Goal: Check status: Check status

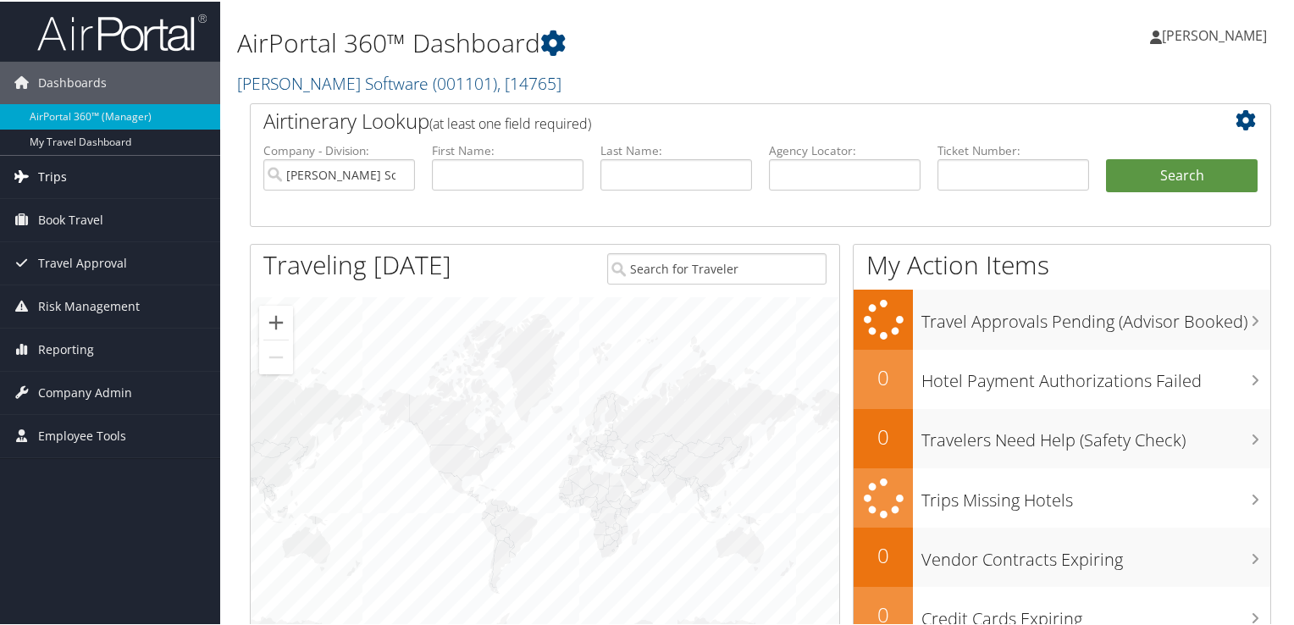
click at [34, 174] on link "Trips" at bounding box center [110, 175] width 220 height 42
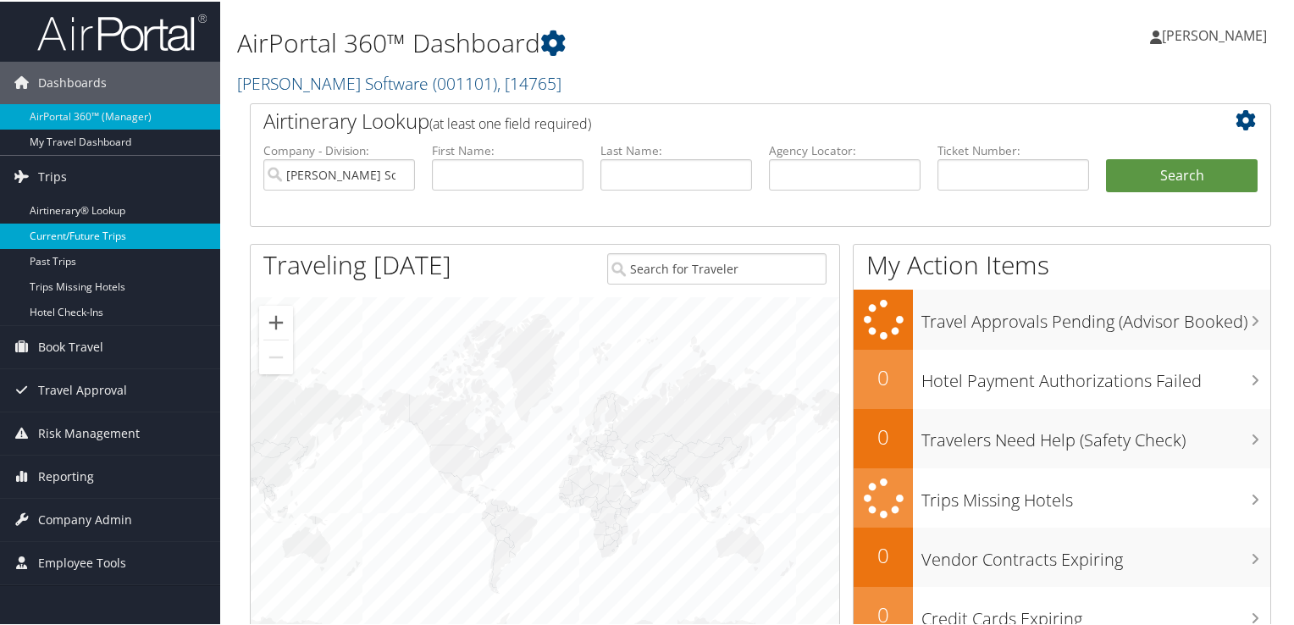
click at [42, 233] on link "Current/Future Trips" at bounding box center [110, 234] width 220 height 25
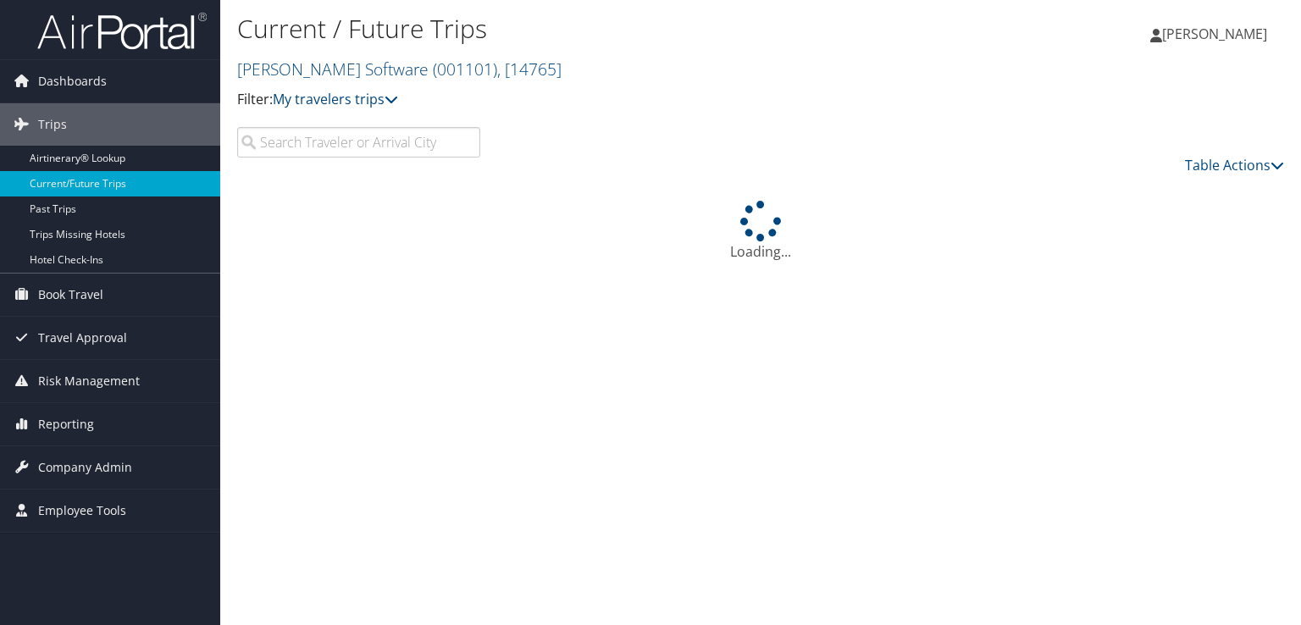
click at [374, 149] on input "search" at bounding box center [358, 142] width 243 height 30
click at [281, 147] on input "schier" at bounding box center [358, 142] width 243 height 30
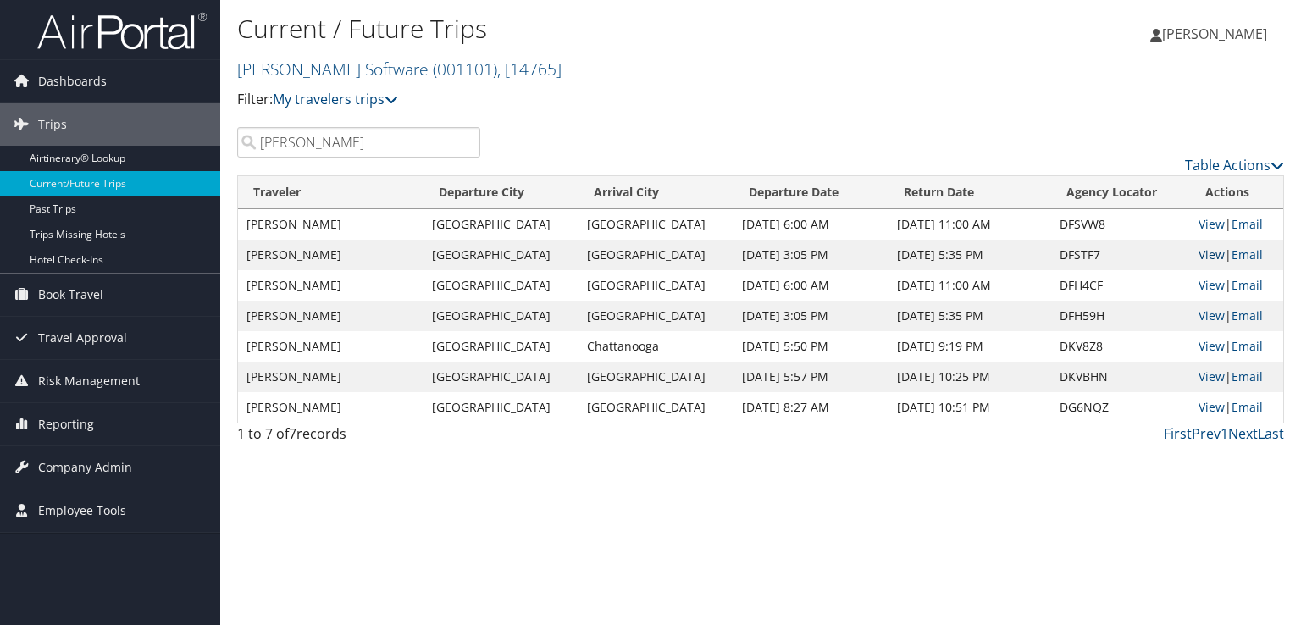
click at [1199, 252] on link "View" at bounding box center [1212, 255] width 26 height 16
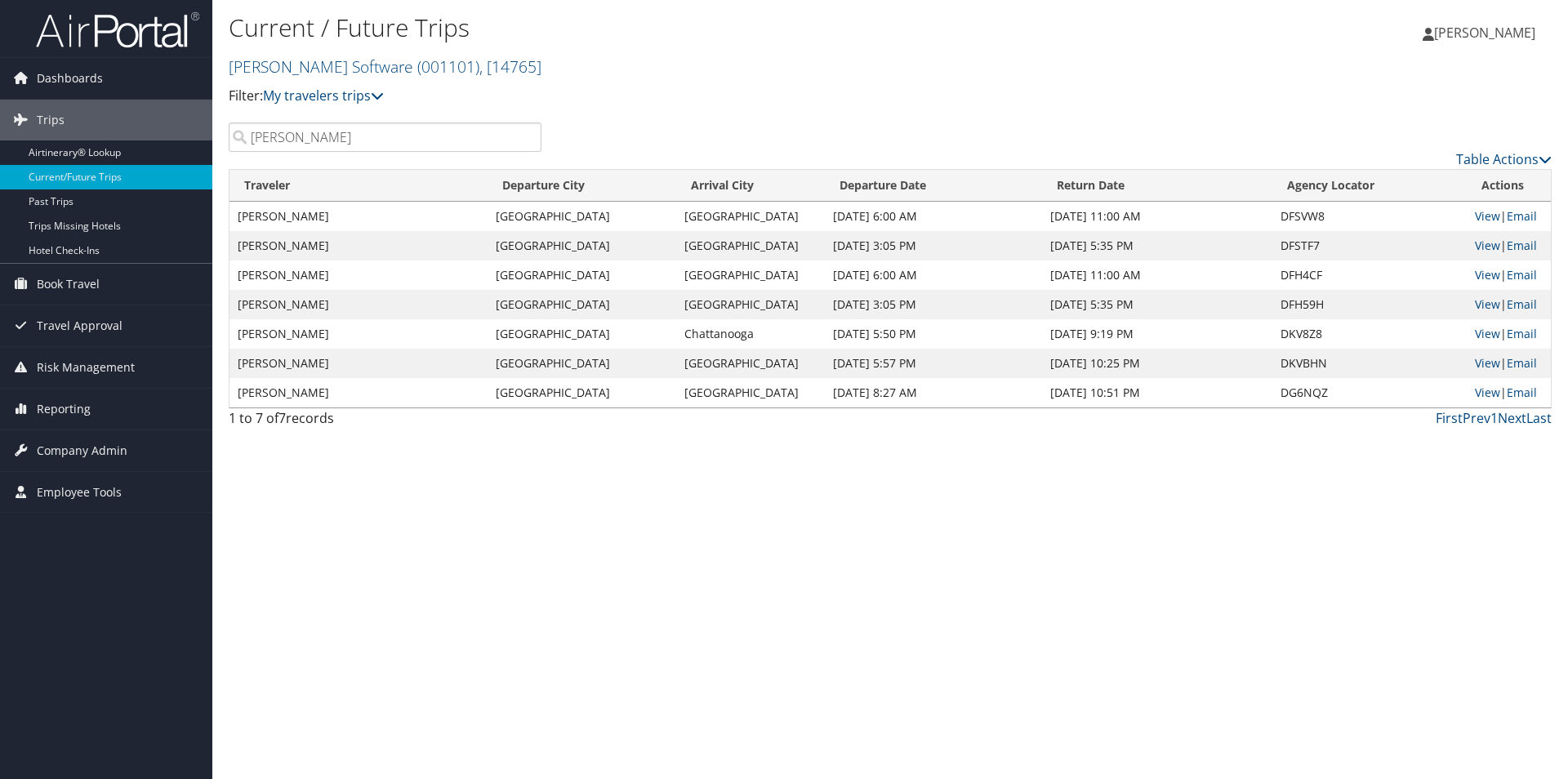
drag, startPoint x: 389, startPoint y: 136, endPoint x: 240, endPoint y: 133, distance: 149.0
click at [240, 133] on input "schrier" at bounding box center [385, 137] width 312 height 29
click at [353, 136] on input "schrier" at bounding box center [385, 137] width 312 height 29
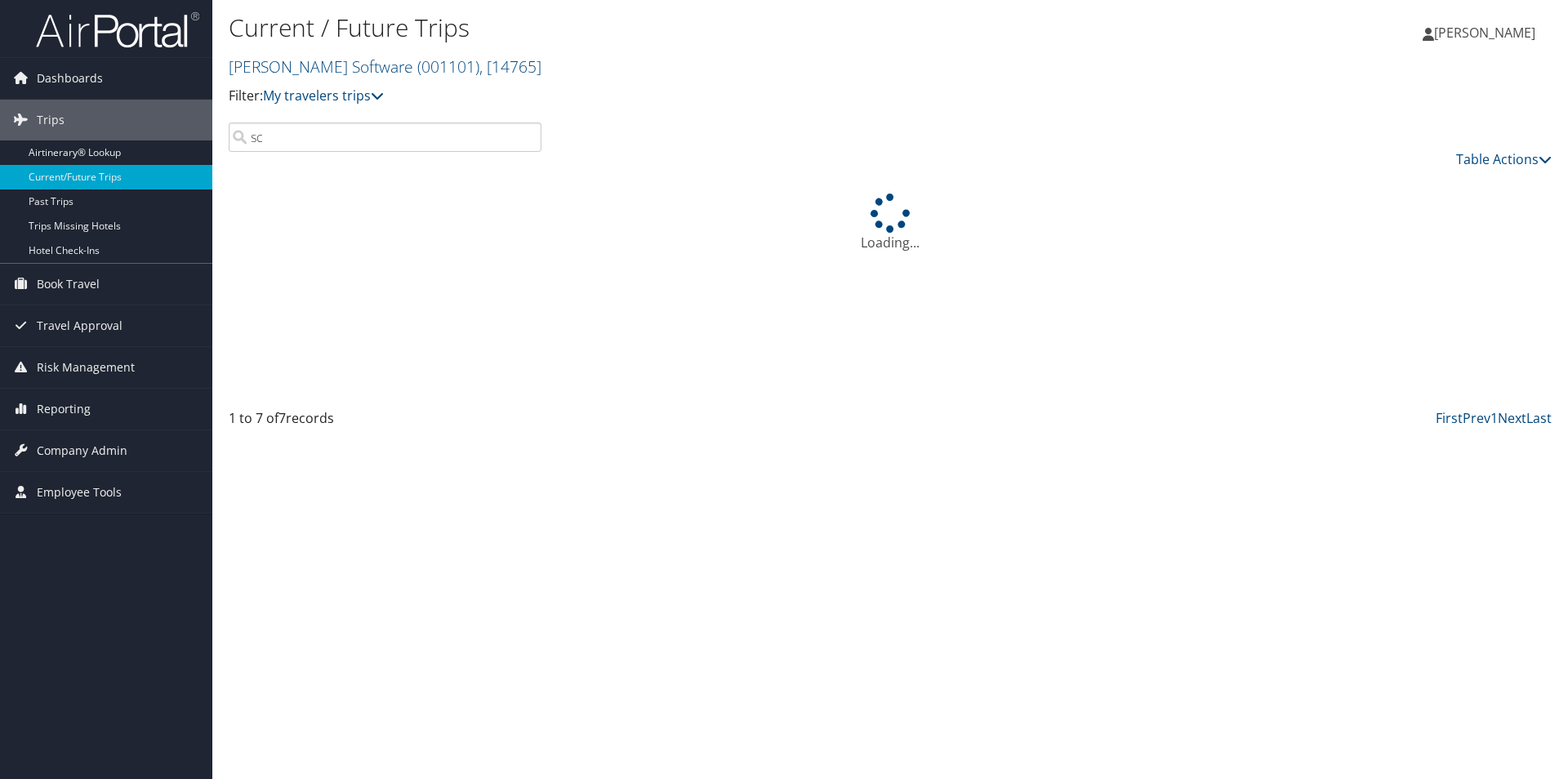
type input "s"
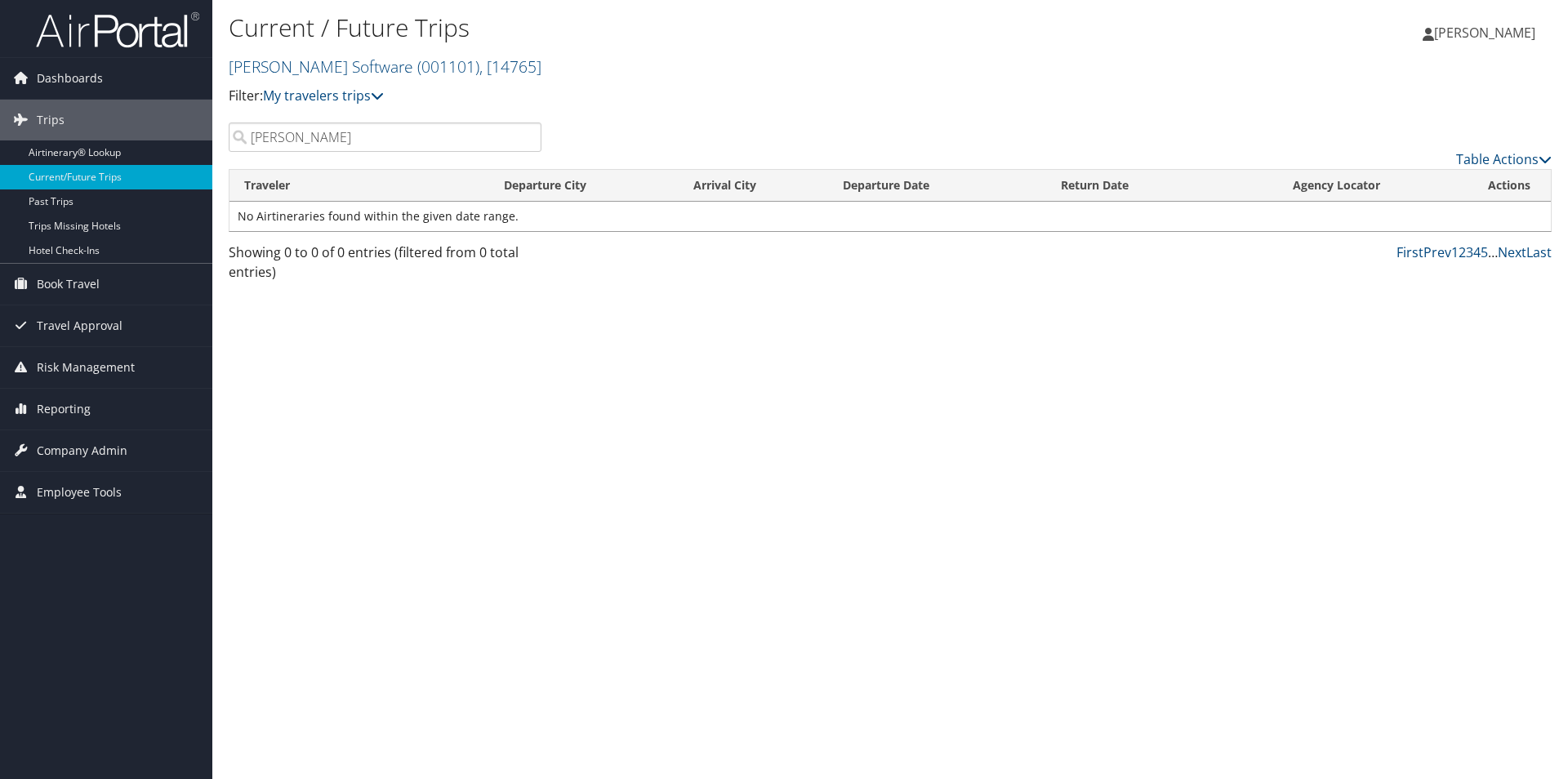
drag, startPoint x: 278, startPoint y: 138, endPoint x: 245, endPoint y: 138, distance: 33.0
click at [245, 138] on input "graham" at bounding box center [385, 137] width 312 height 29
drag, startPoint x: 271, startPoint y: 135, endPoint x: 241, endPoint y: 131, distance: 30.3
click at [241, 131] on input "hardy" at bounding box center [385, 137] width 312 height 29
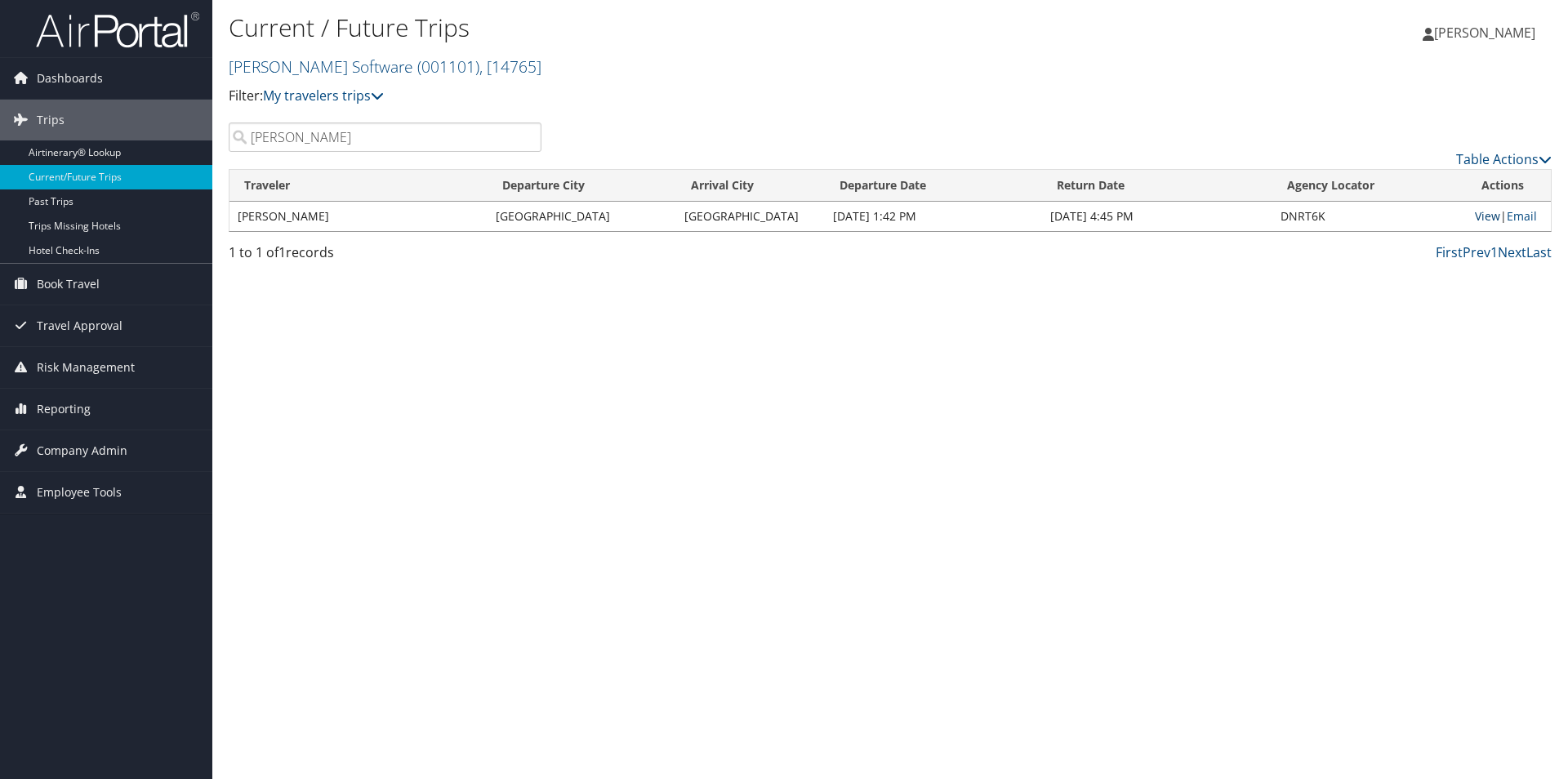
type input "sanchez"
click at [1253, 209] on link "View" at bounding box center [1487, 216] width 25 height 15
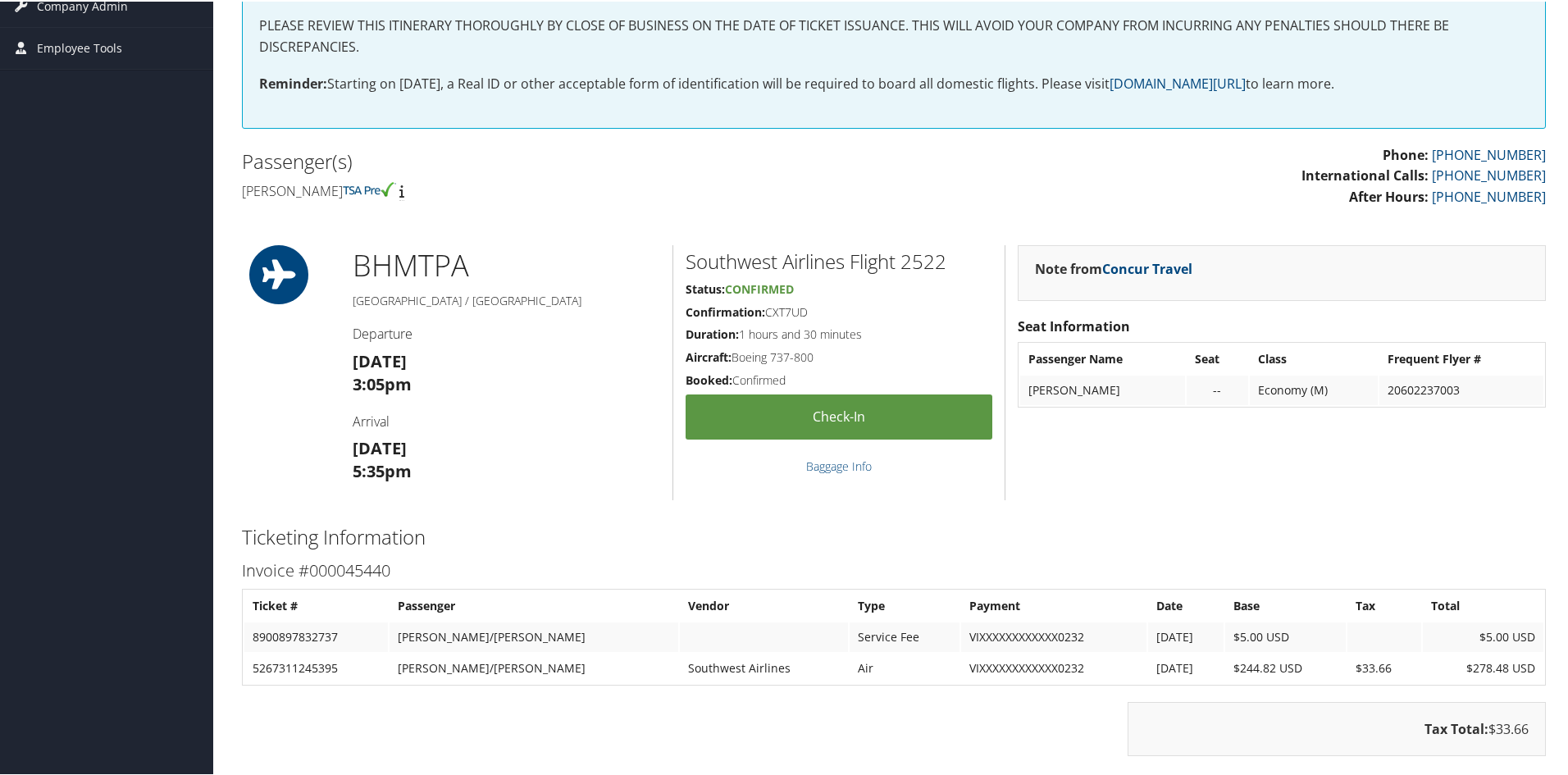
scroll to position [328, 0]
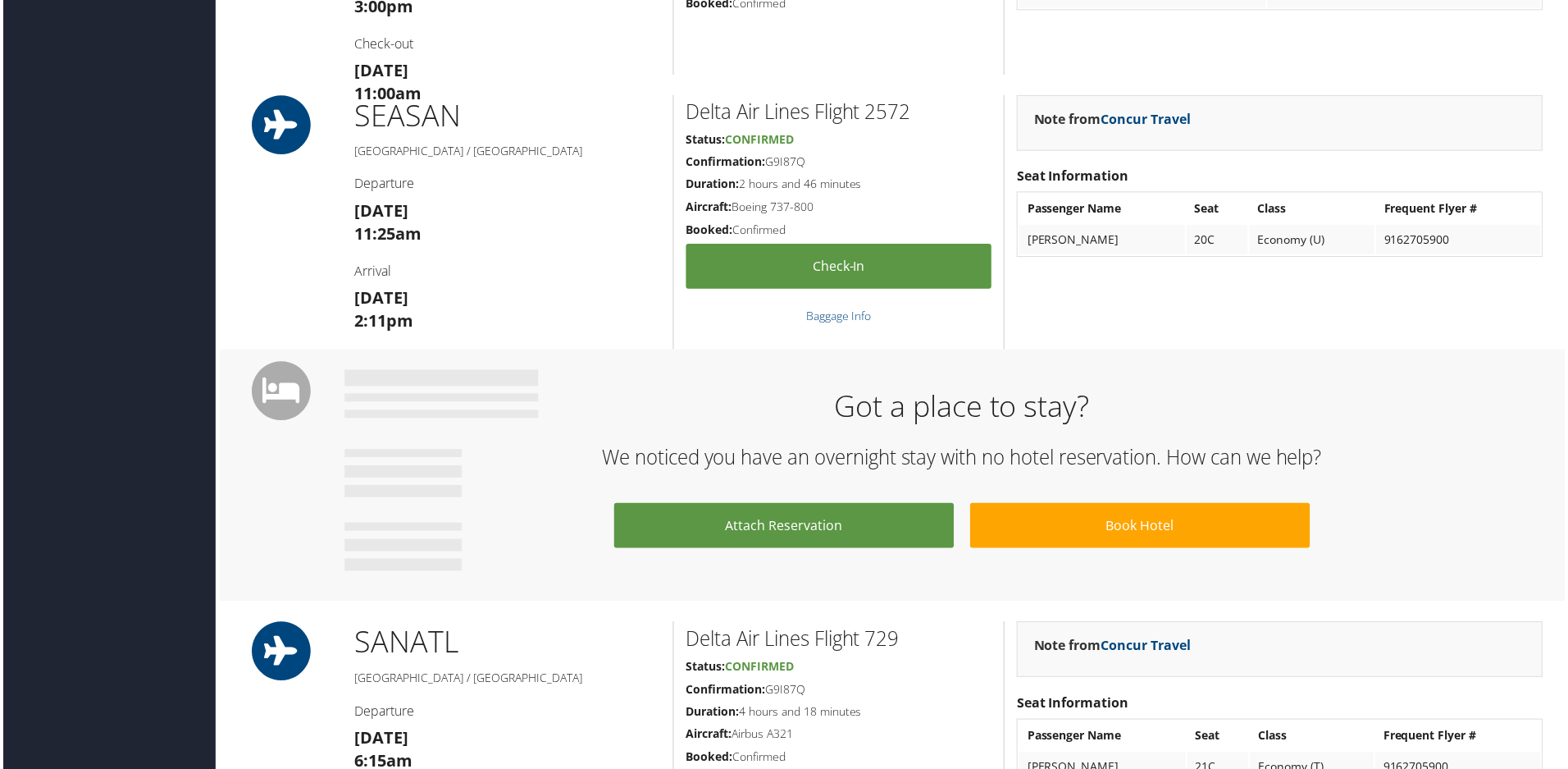
scroll to position [1641, 0]
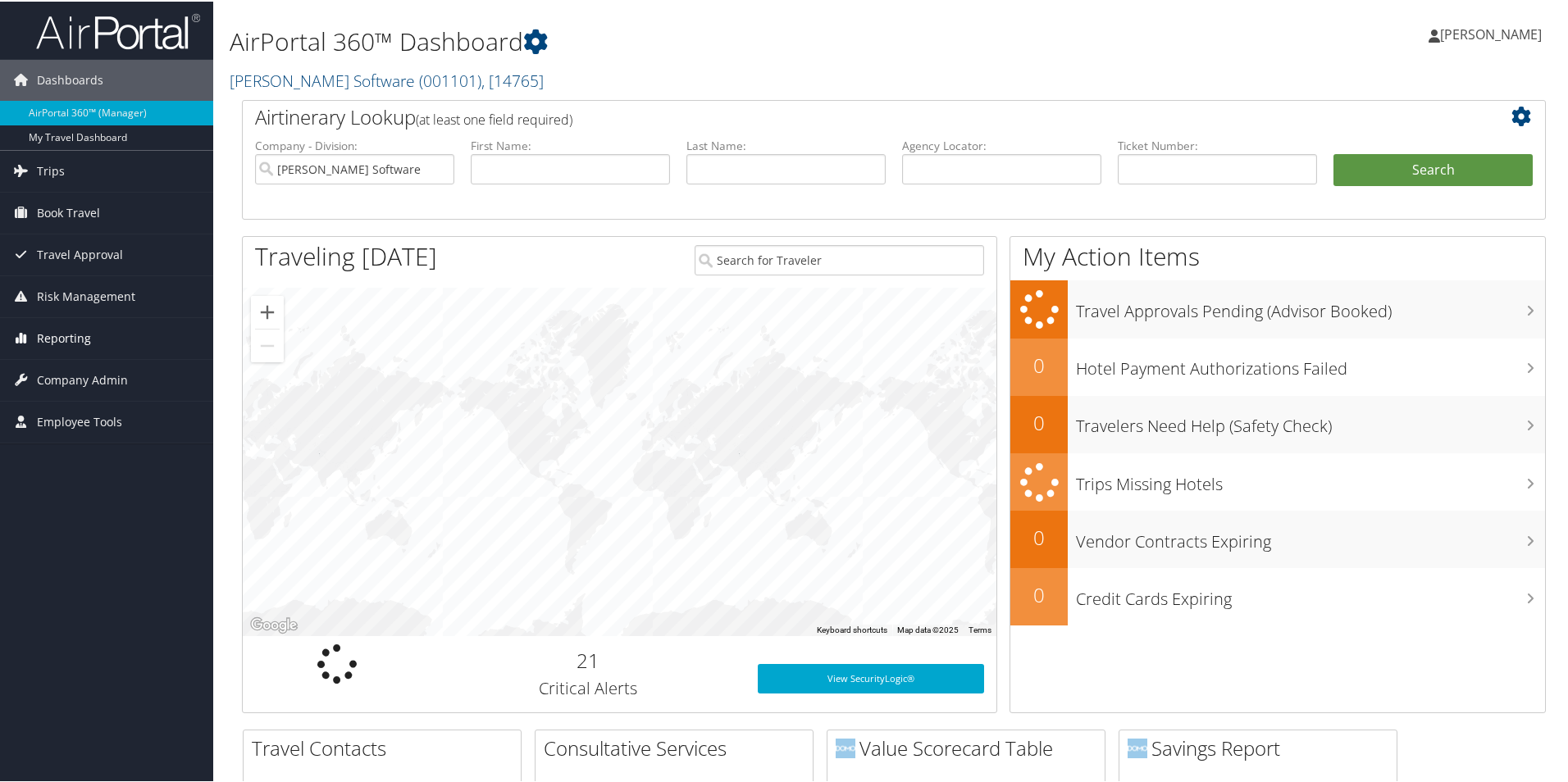
click at [65, 339] on span "Reporting" at bounding box center [64, 337] width 54 height 41
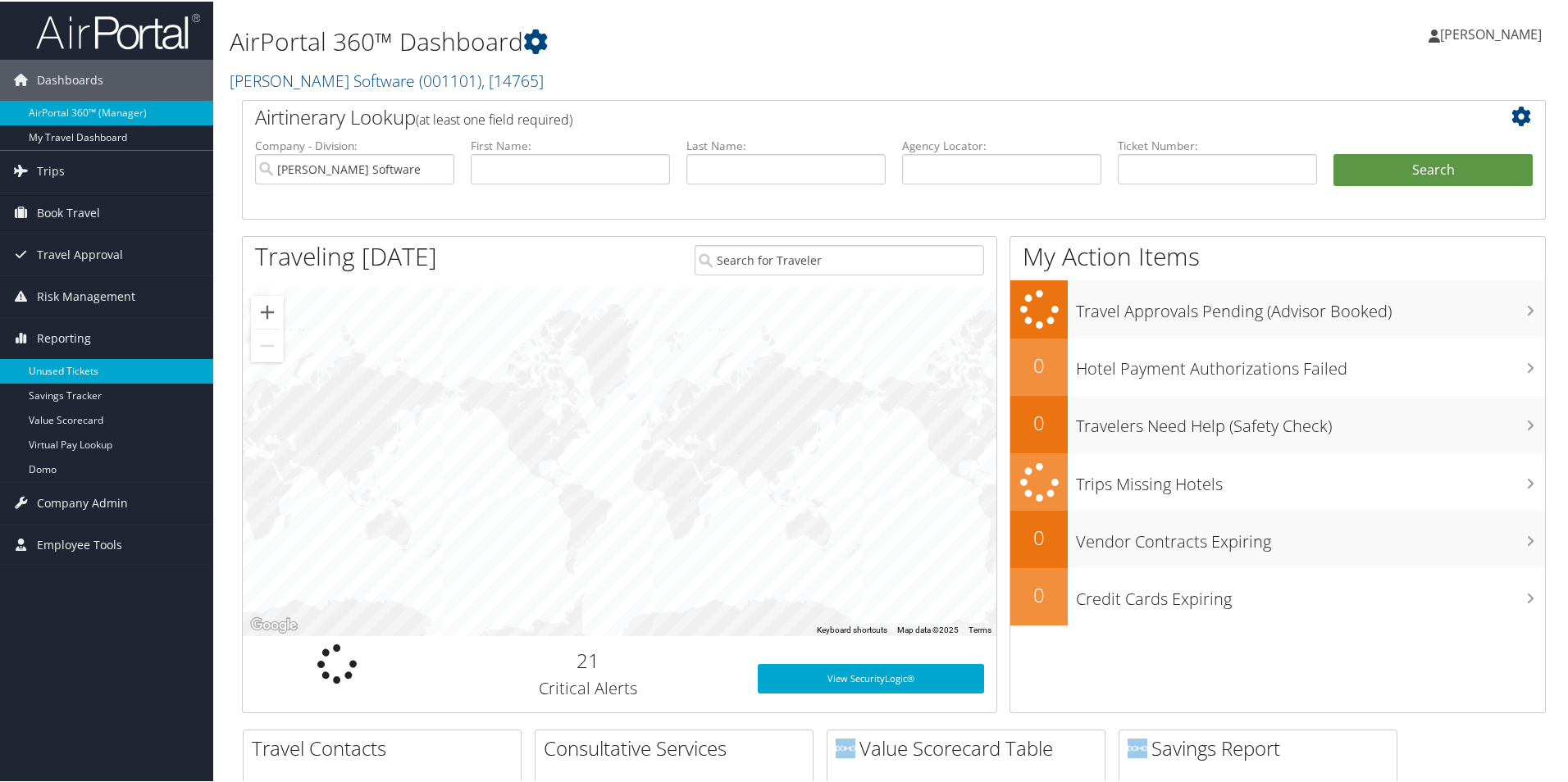
click at [57, 369] on link "Unused Tickets" at bounding box center [106, 369] width 213 height 24
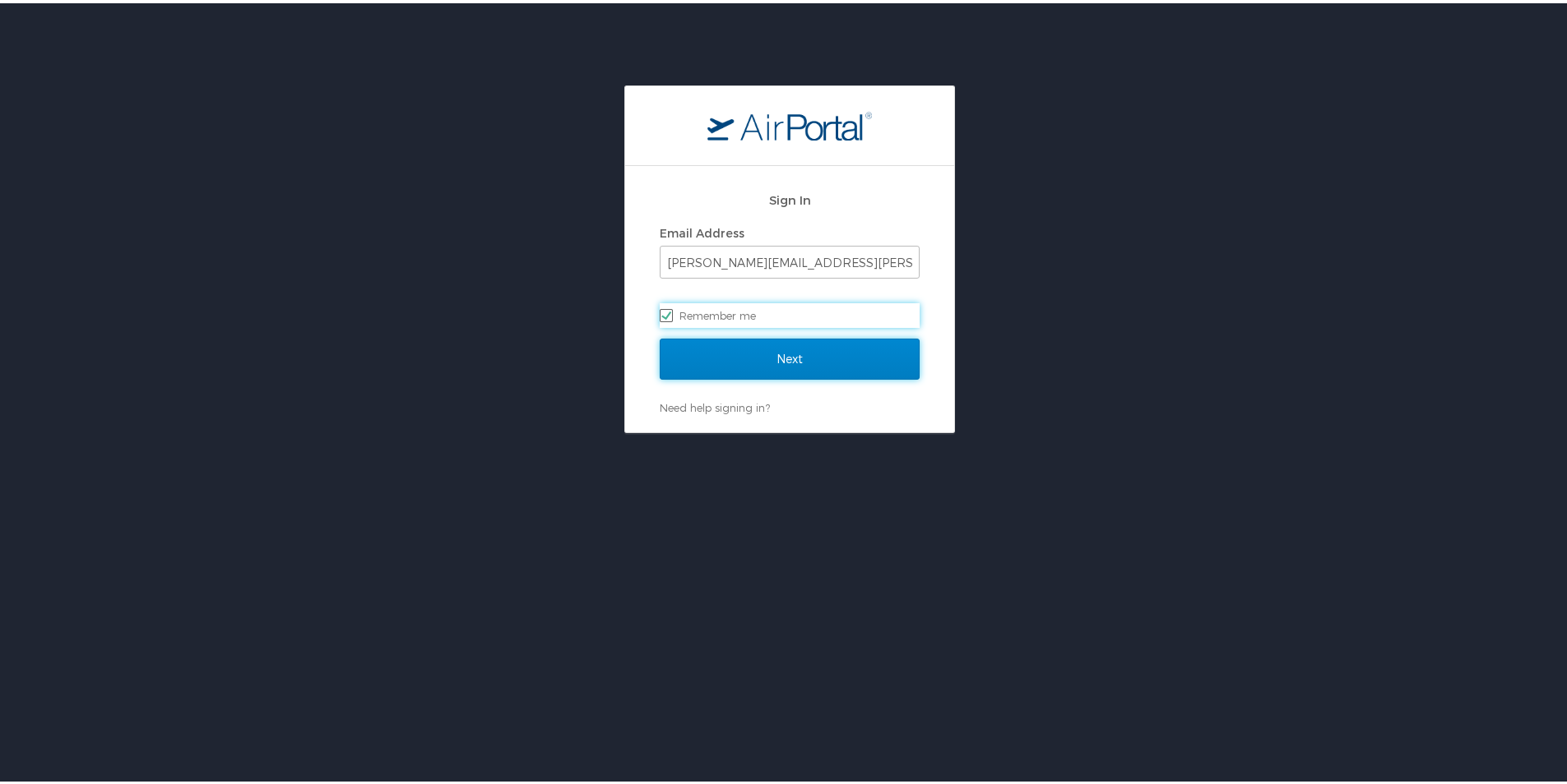
click at [794, 350] on input "Next" at bounding box center [789, 356] width 260 height 41
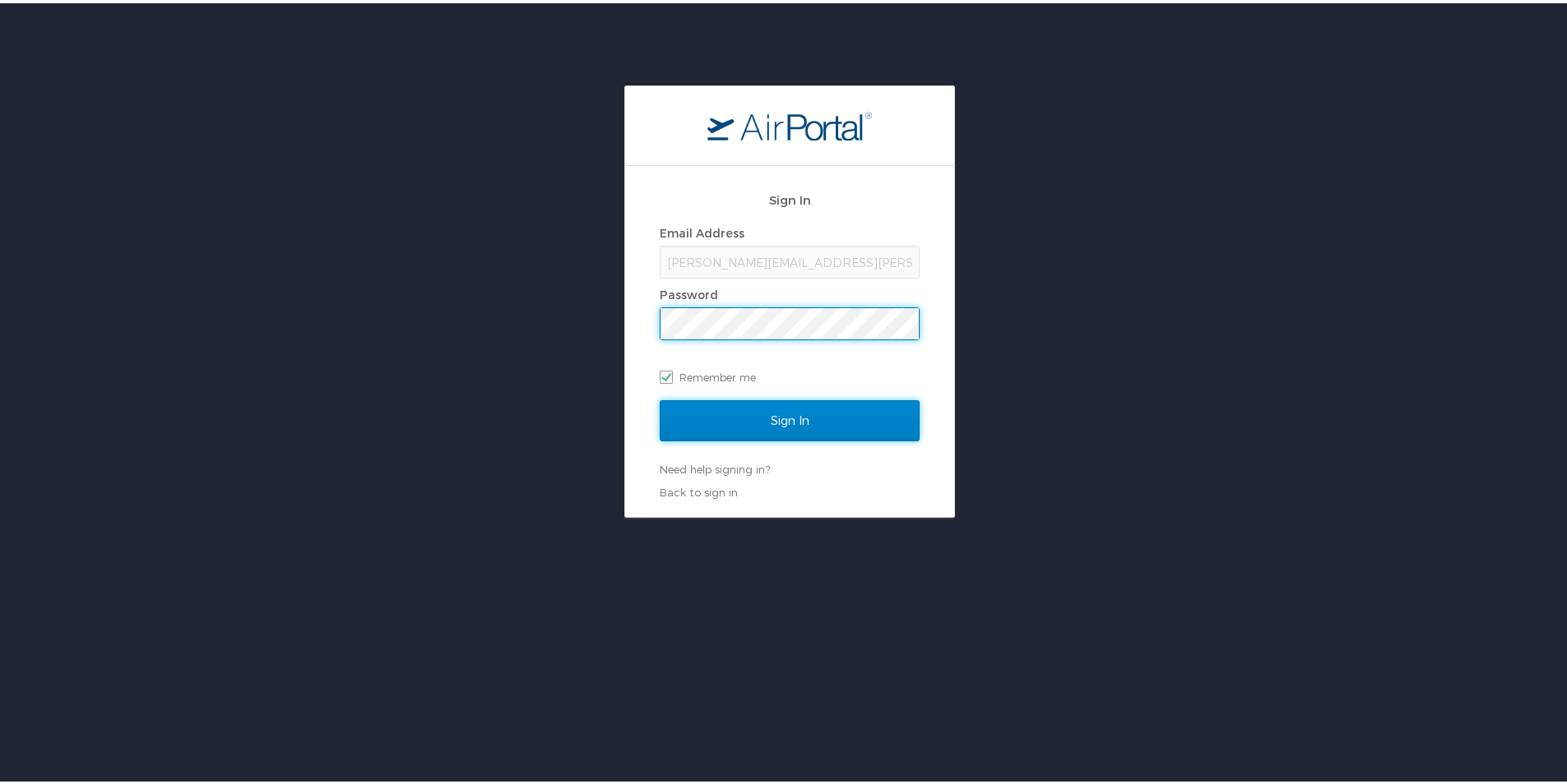
click at [778, 414] on input "Sign In" at bounding box center [789, 417] width 260 height 41
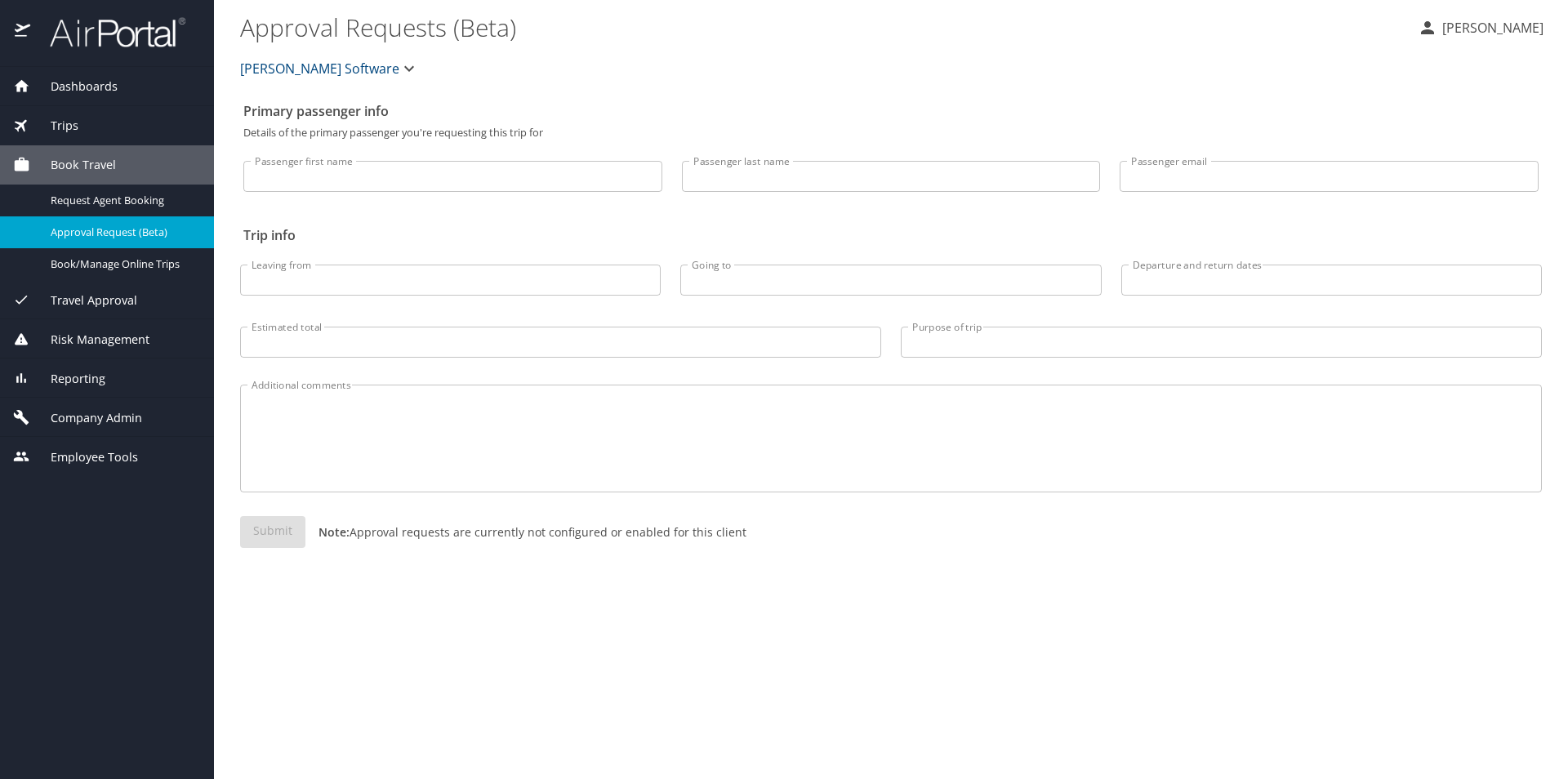
click at [77, 378] on span "Reporting" at bounding box center [67, 379] width 75 height 18
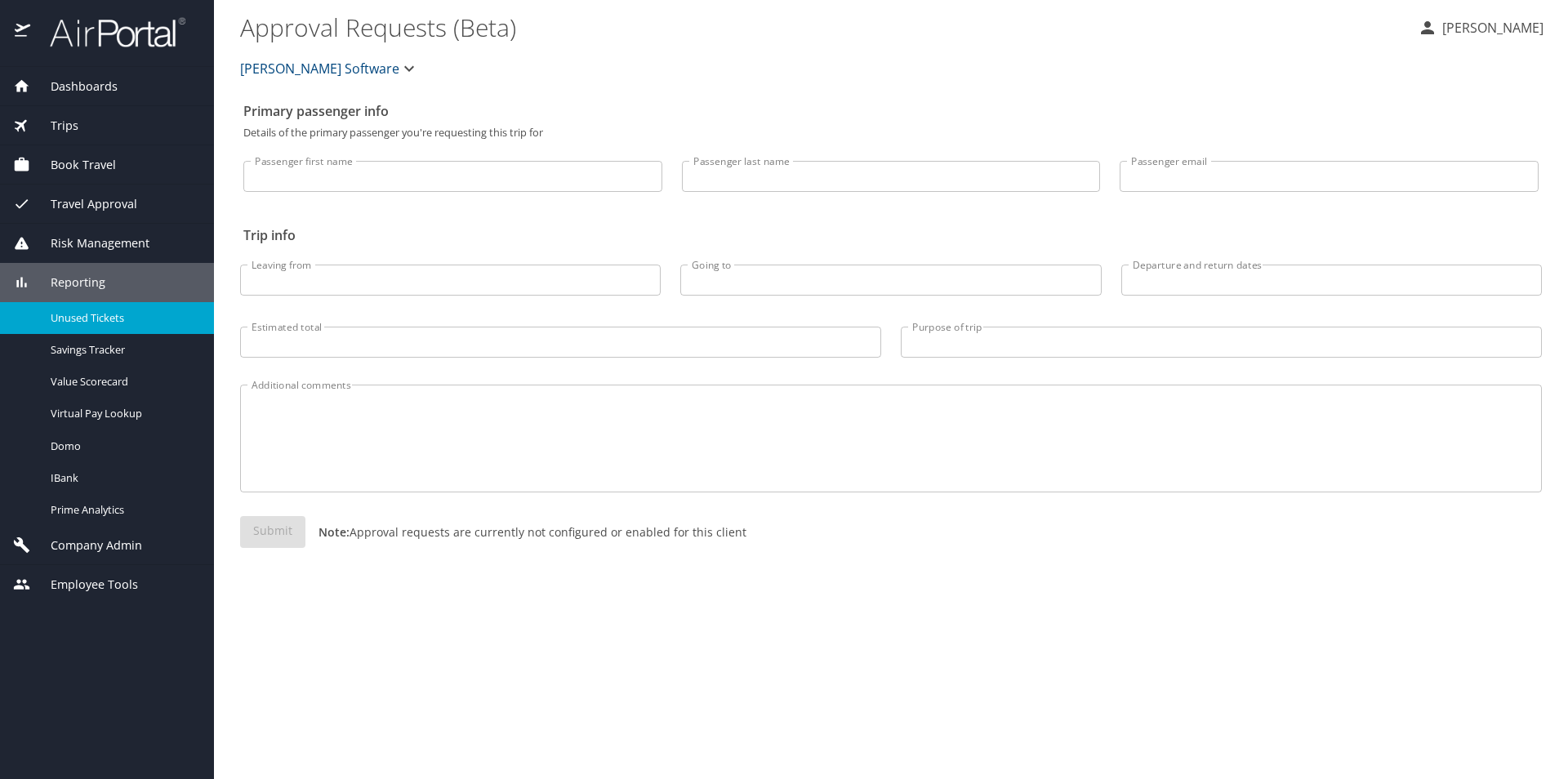
click at [90, 309] on div "Unused Tickets" at bounding box center [107, 317] width 188 height 18
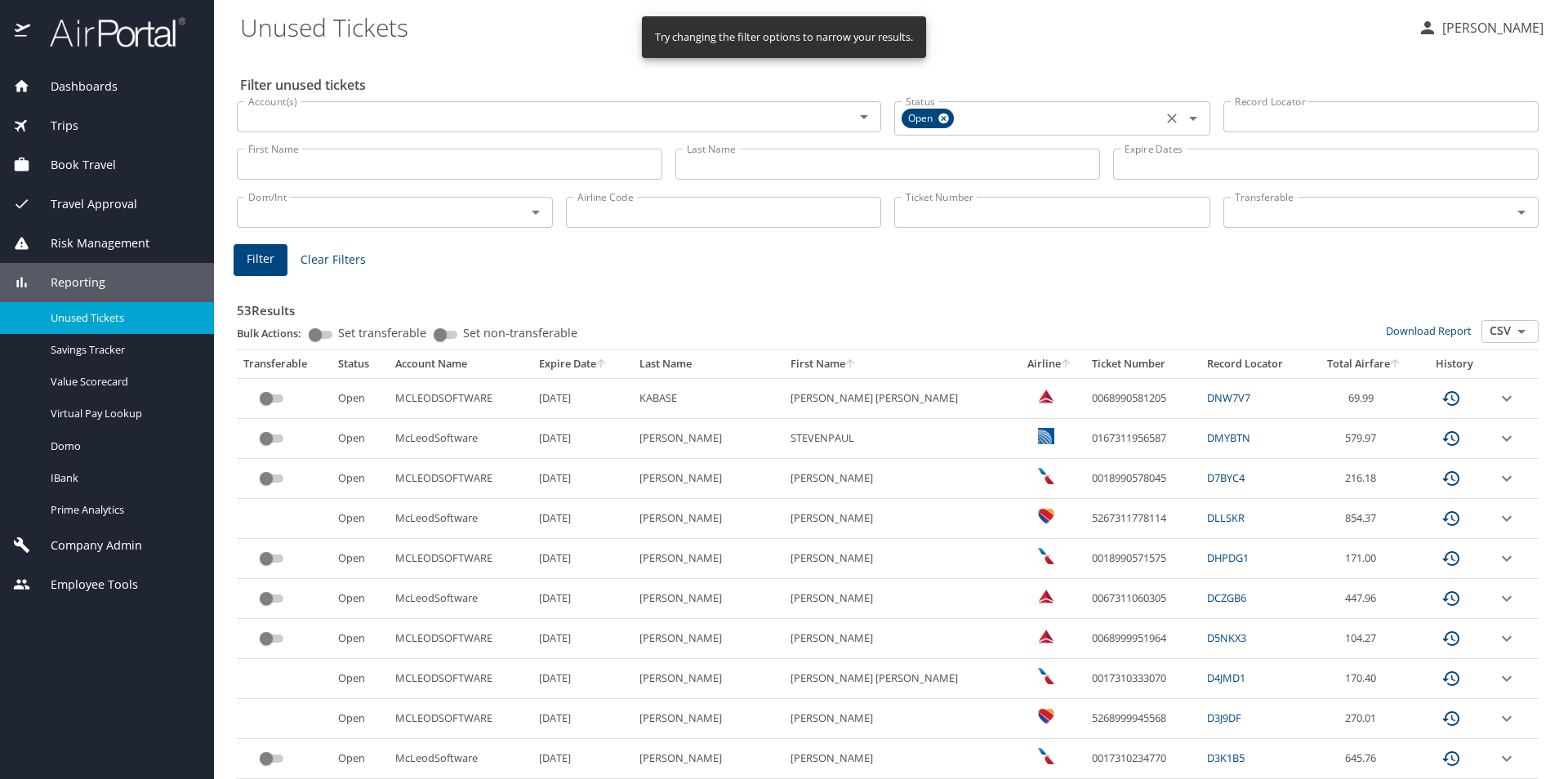
click at [1188, 119] on icon "Open" at bounding box center [1192, 119] width 8 height 4
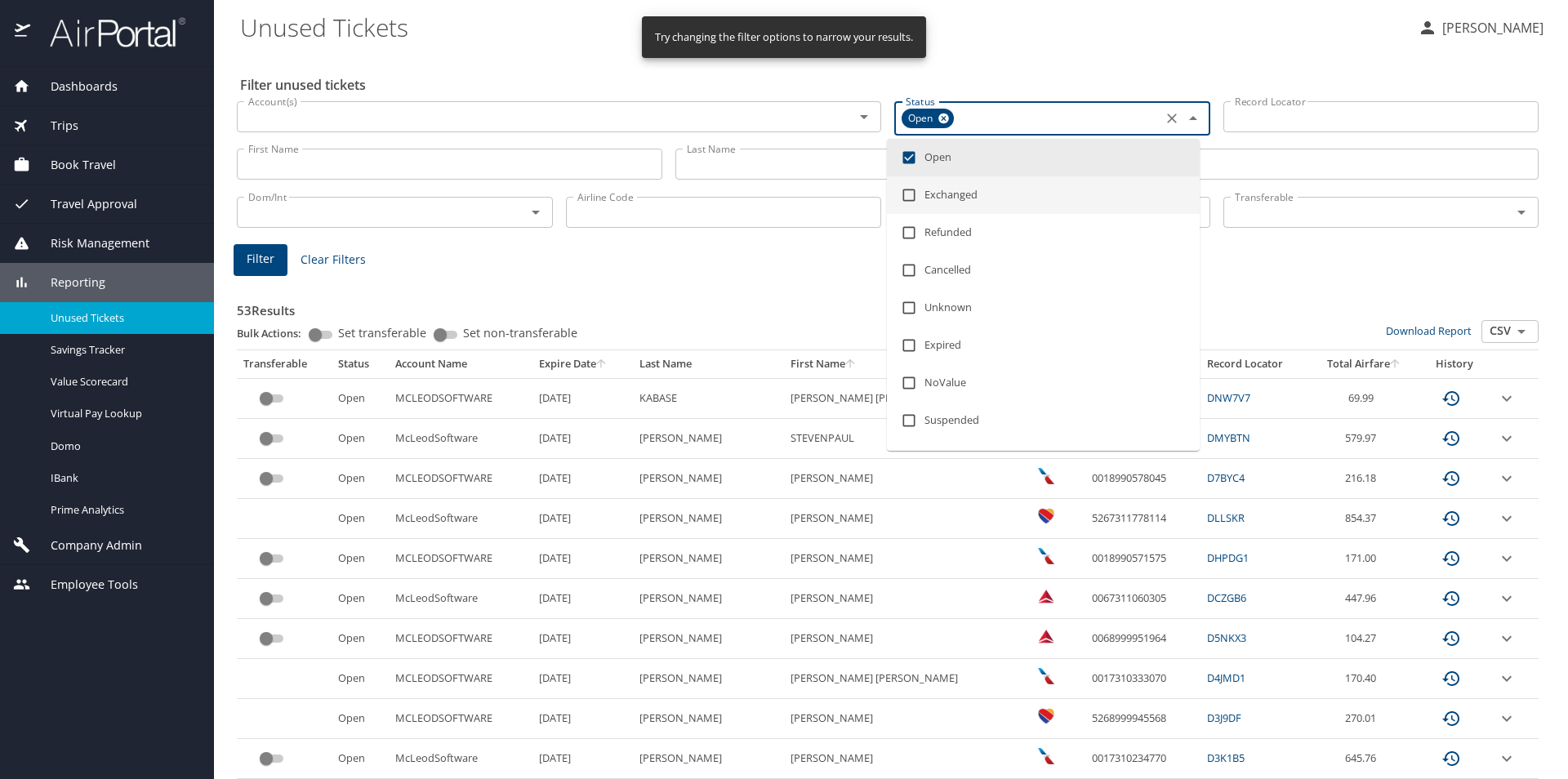
click at [992, 195] on li "Exchanged" at bounding box center [1043, 195] width 312 height 38
checkbox input "true"
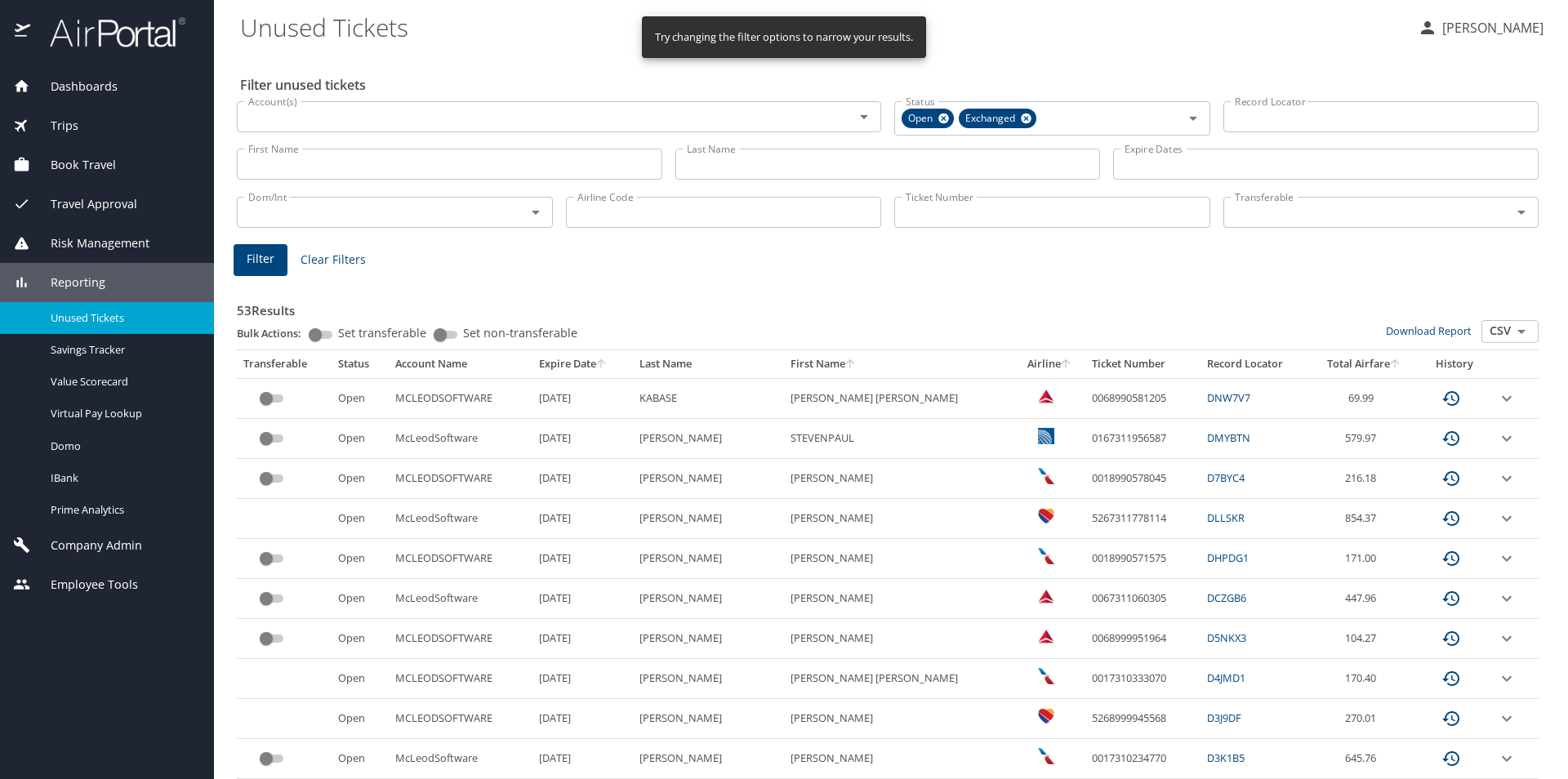
click at [724, 167] on input "Last Name" at bounding box center [888, 164] width 425 height 31
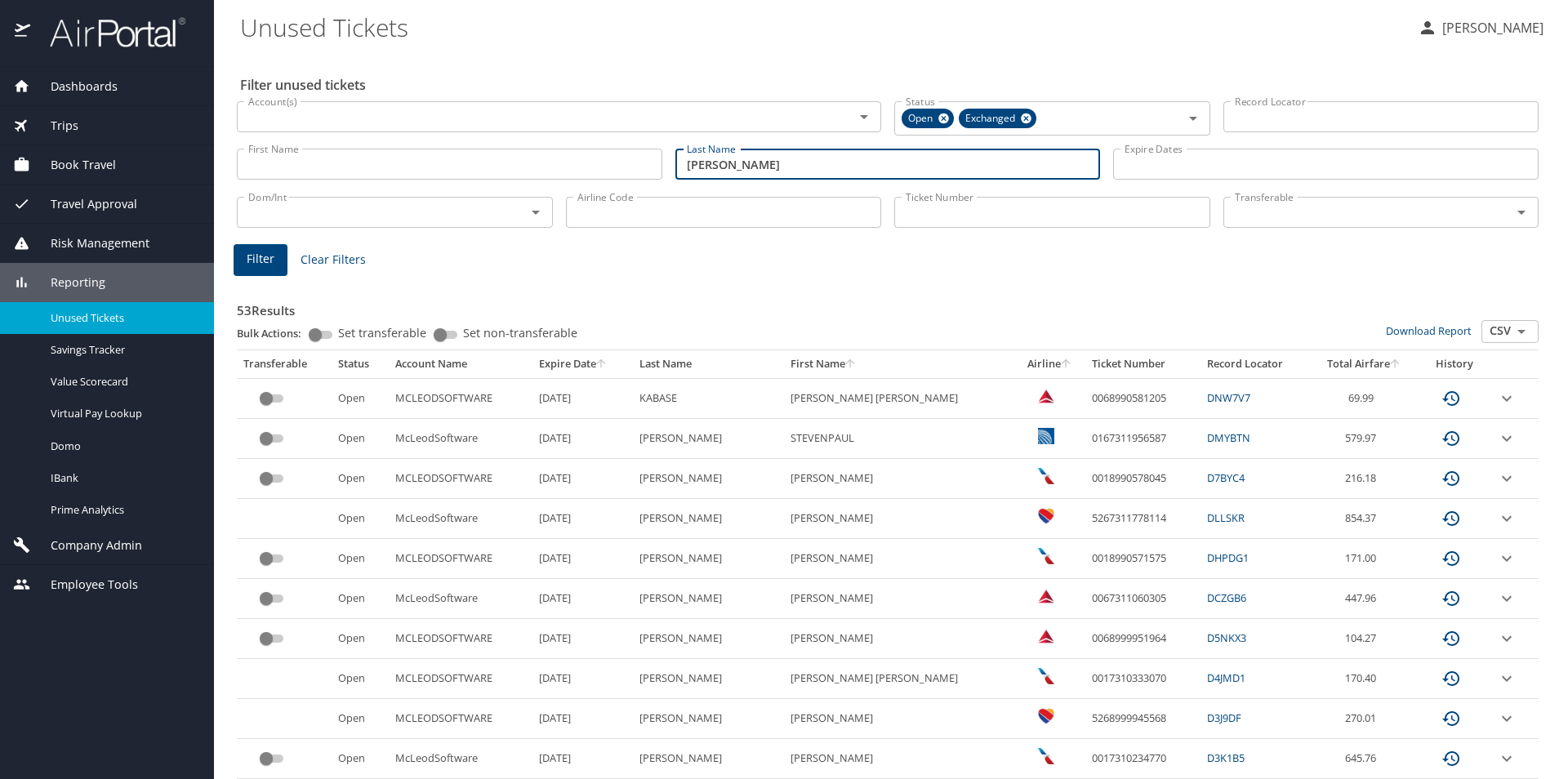
type input "hagood"
click at [257, 261] on span "Filter" at bounding box center [260, 258] width 28 height 20
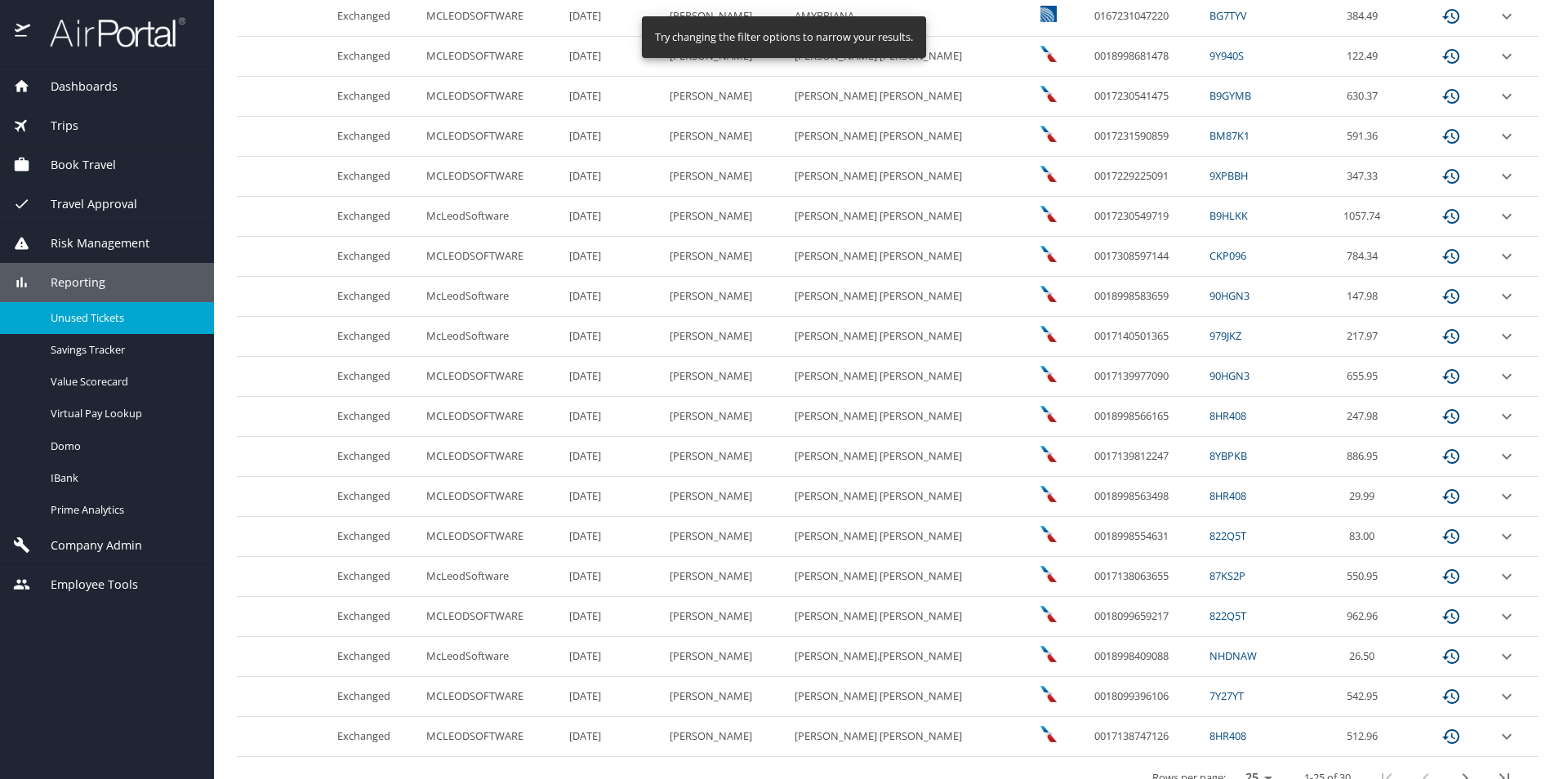
scroll to position [650, 0]
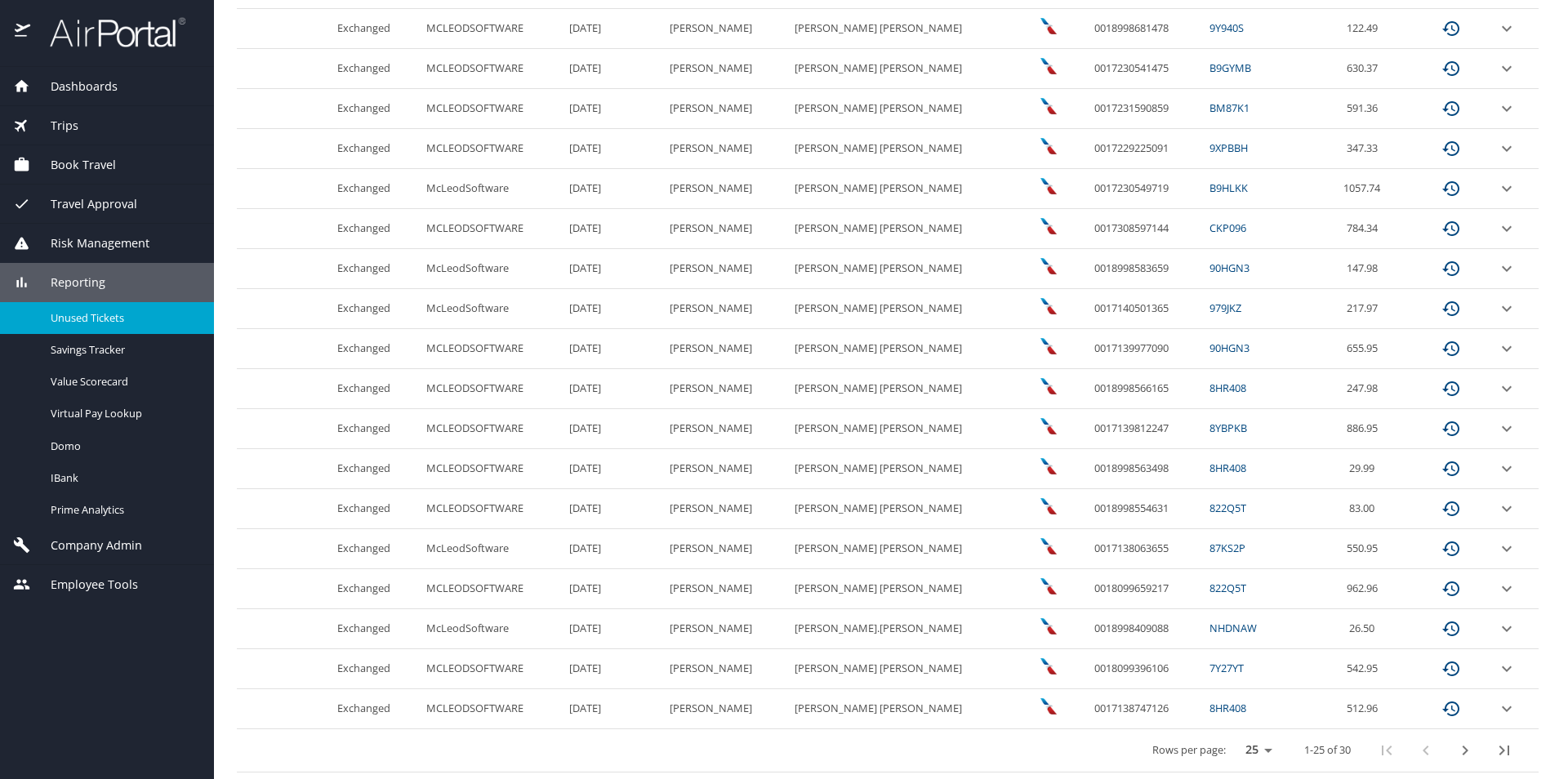
click at [1241, 751] on select "25 50 100" at bounding box center [1254, 750] width 45 height 24
select select "100"
click at [1232, 739] on select "25 50 100" at bounding box center [1254, 750] width 45 height 24
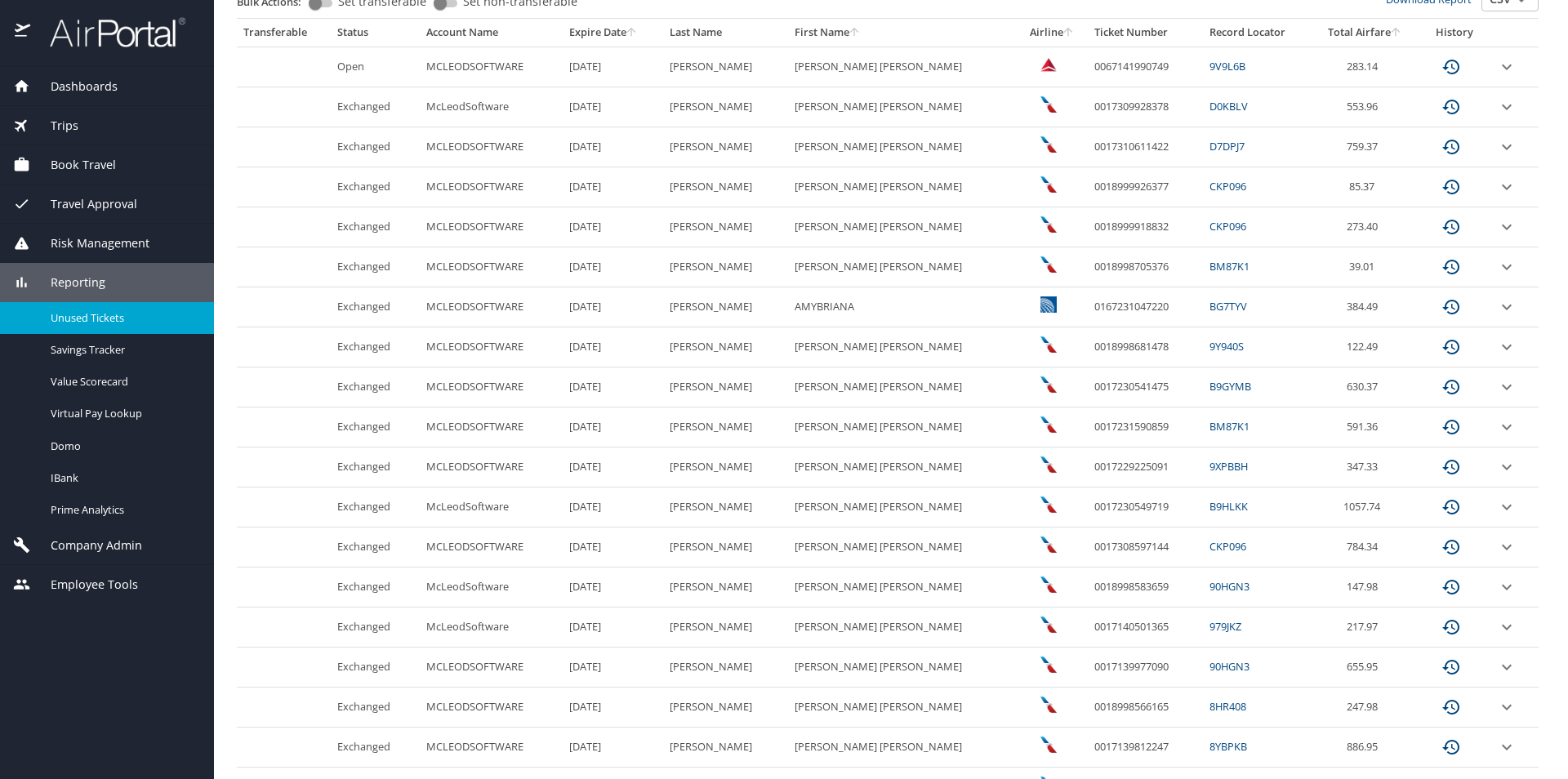
scroll to position [361, 0]
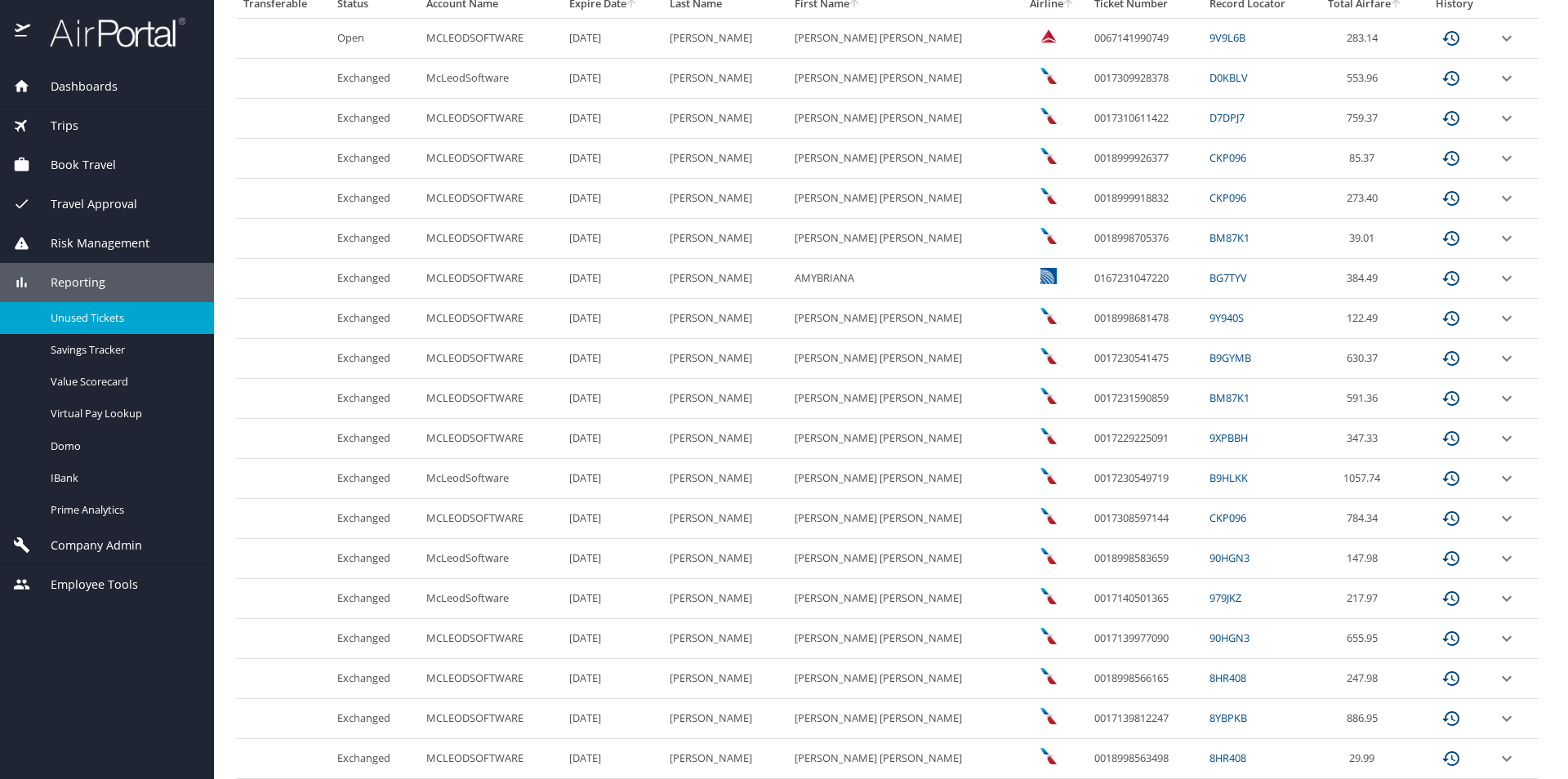
click at [1209, 521] on link "CKP096" at bounding box center [1228, 517] width 37 height 14
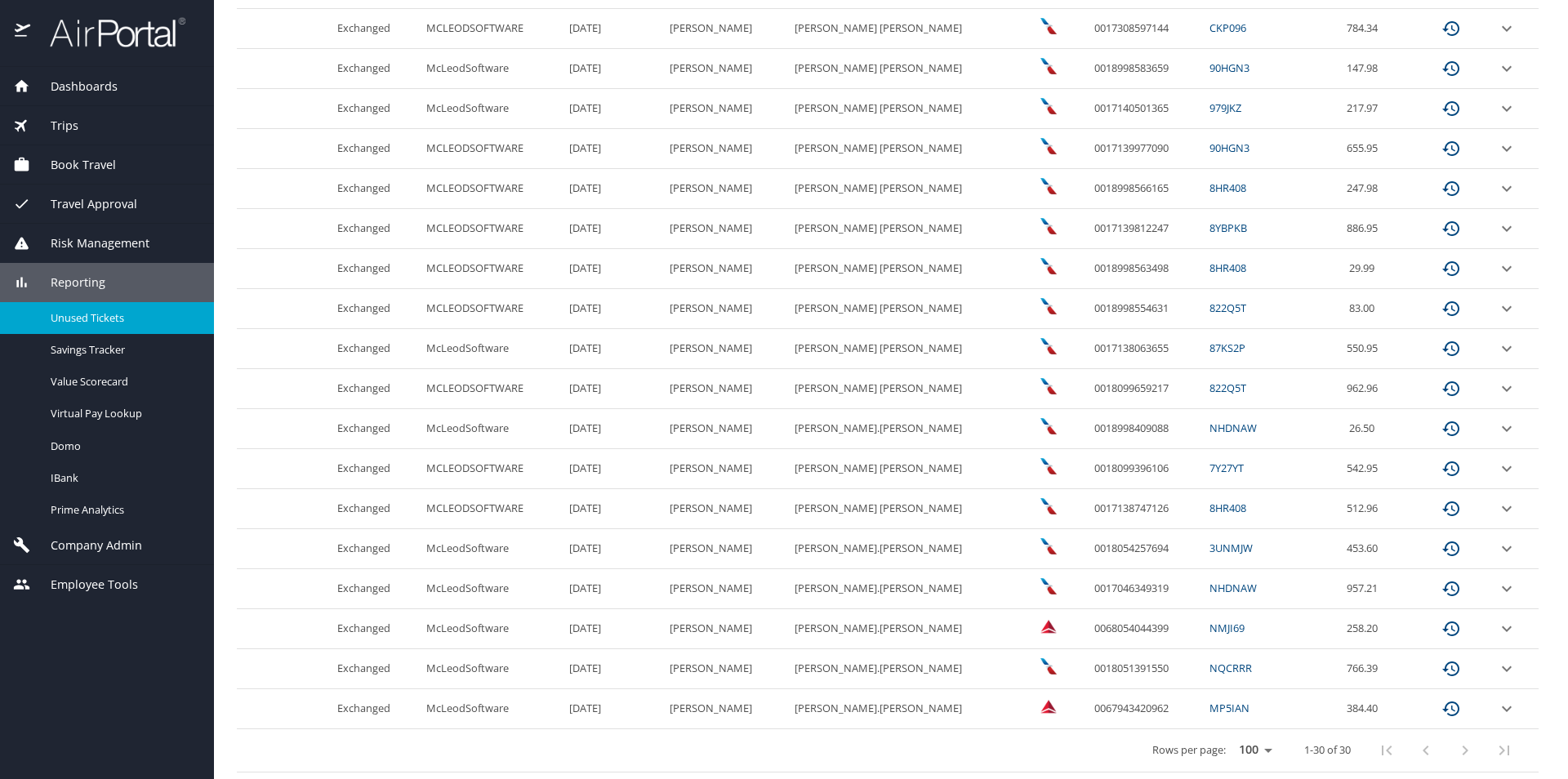
scroll to position [768, 0]
click at [1209, 108] on link "CKP096" at bounding box center [1228, 109] width 37 height 14
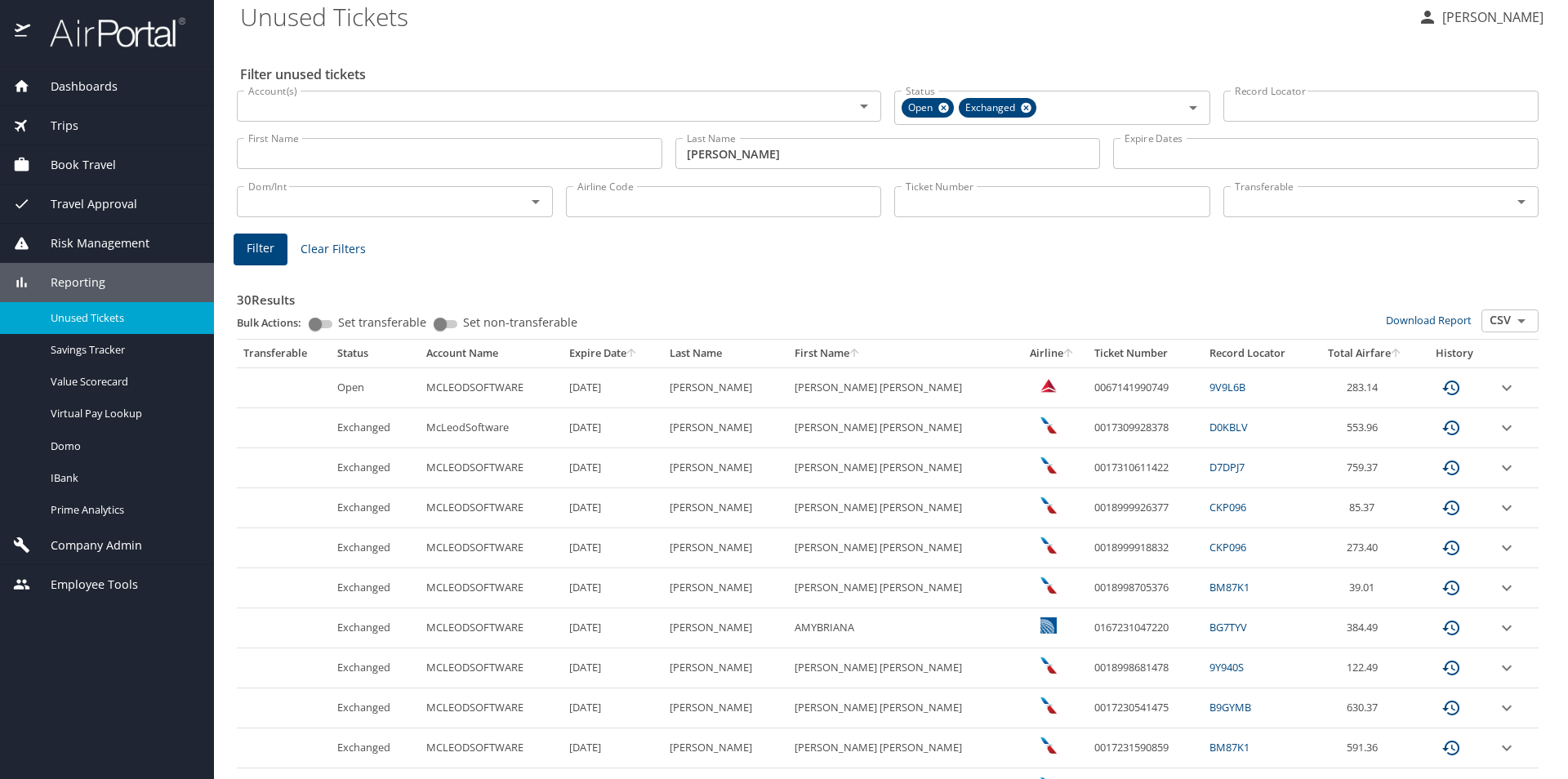
scroll to position [0, 0]
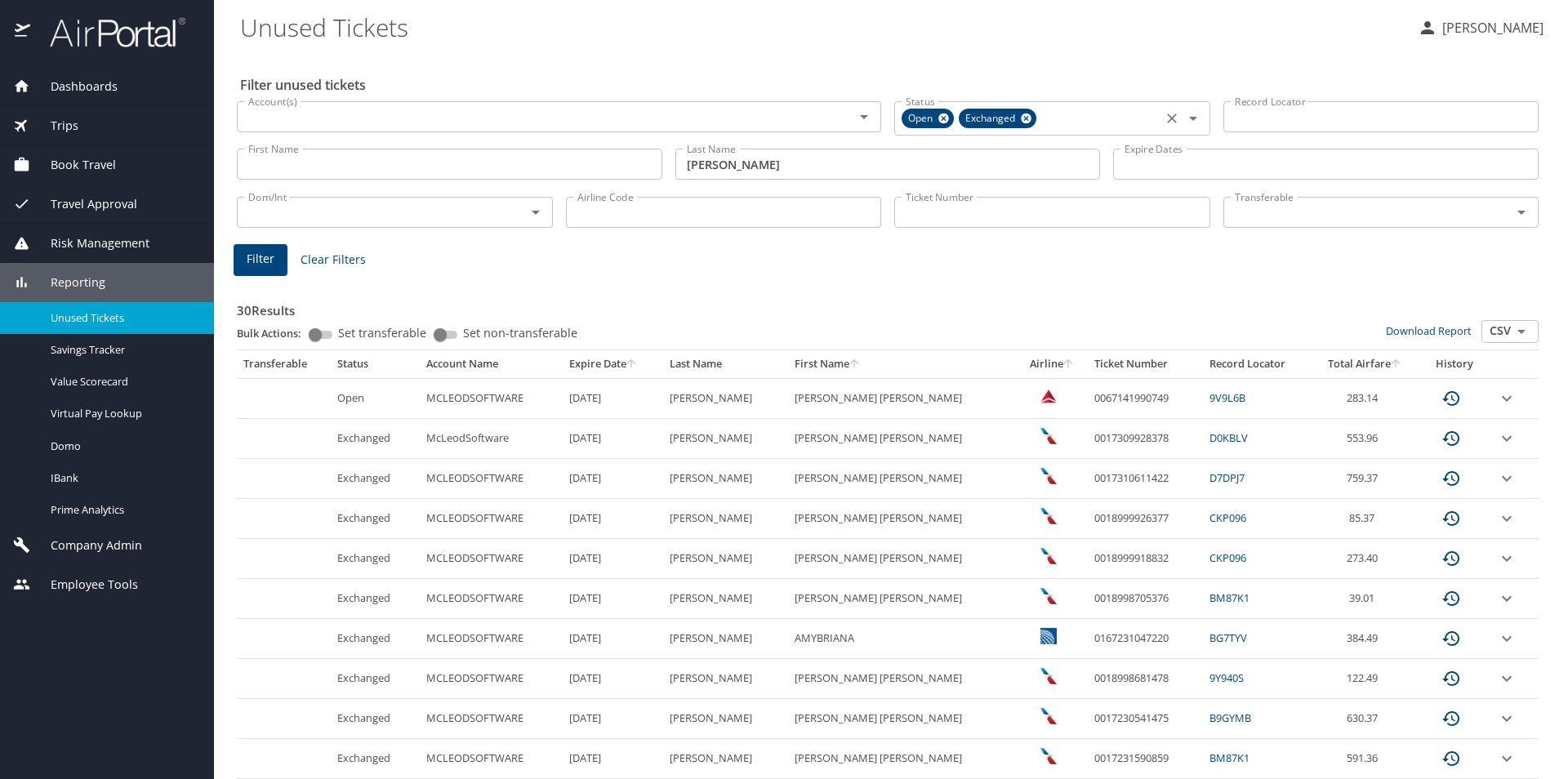
click at [1188, 119] on icon "Open" at bounding box center [1192, 119] width 8 height 4
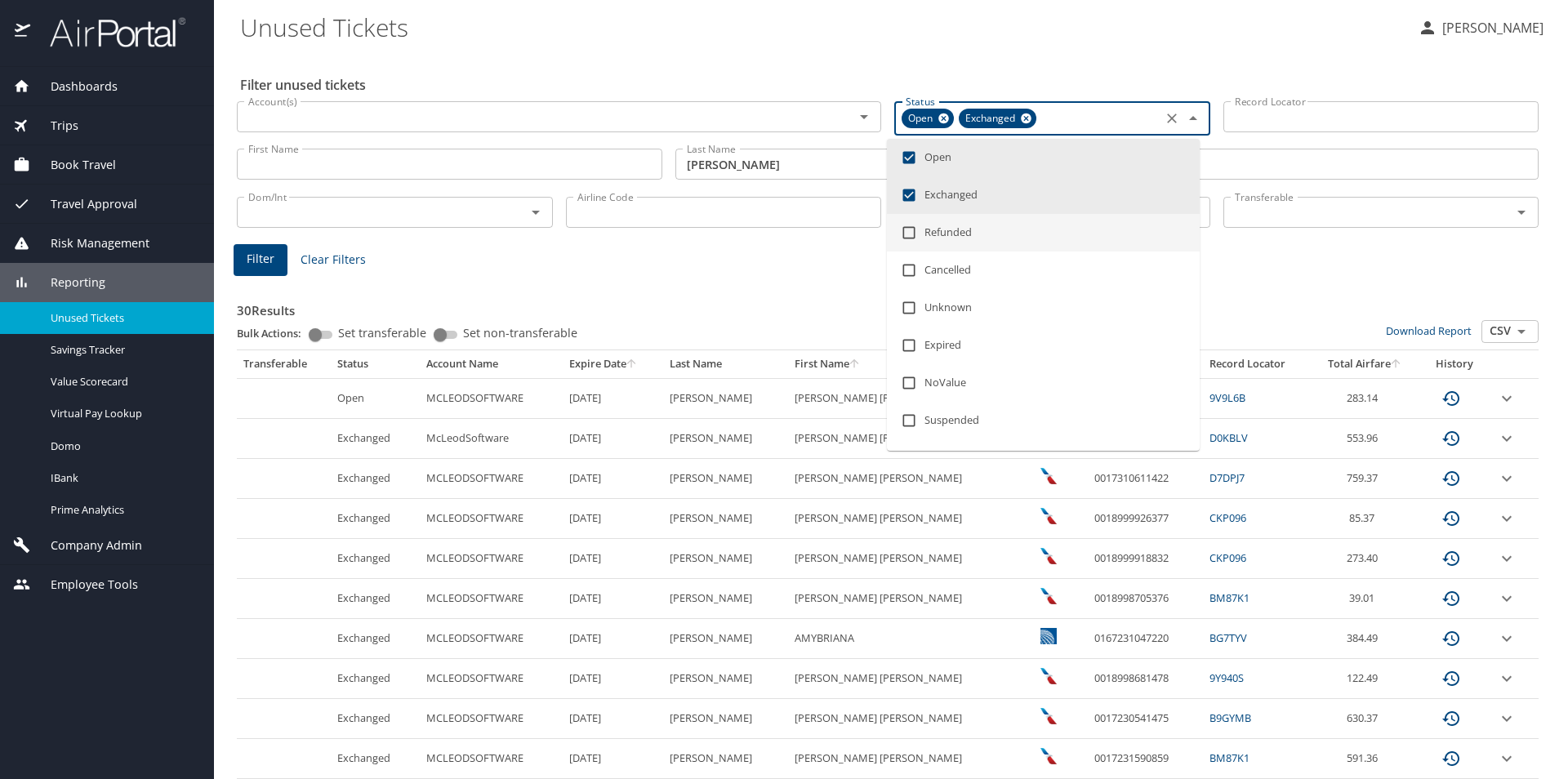
click at [909, 237] on input "checkbox" at bounding box center [909, 232] width 31 height 31
checkbox input "true"
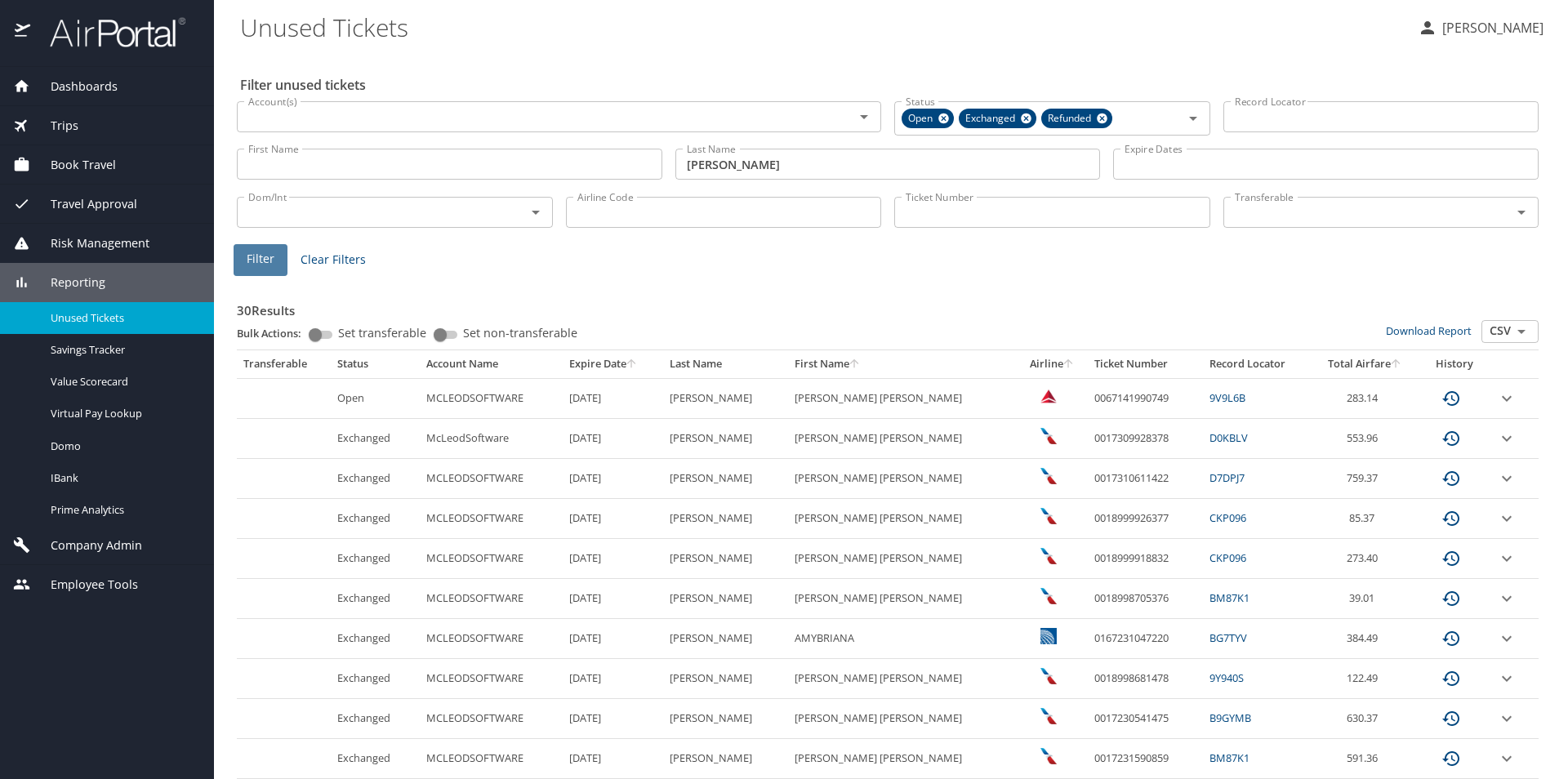
click at [264, 265] on span "Filter" at bounding box center [260, 258] width 28 height 20
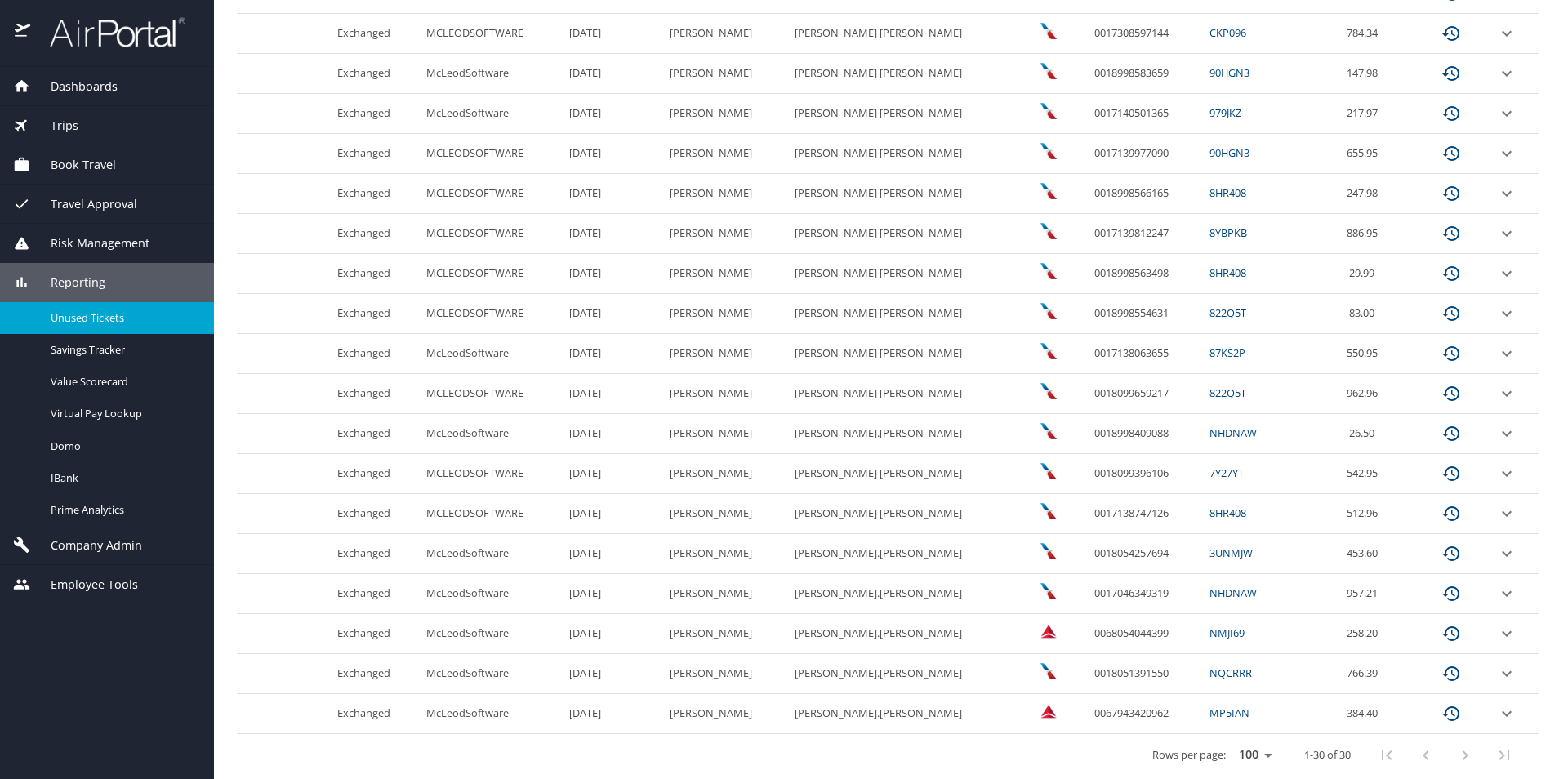
scroll to position [850, 0]
click at [1250, 749] on select "25 50 100" at bounding box center [1254, 750] width 45 height 24
click at [1232, 739] on select "25 50 100" at bounding box center [1254, 750] width 45 height 24
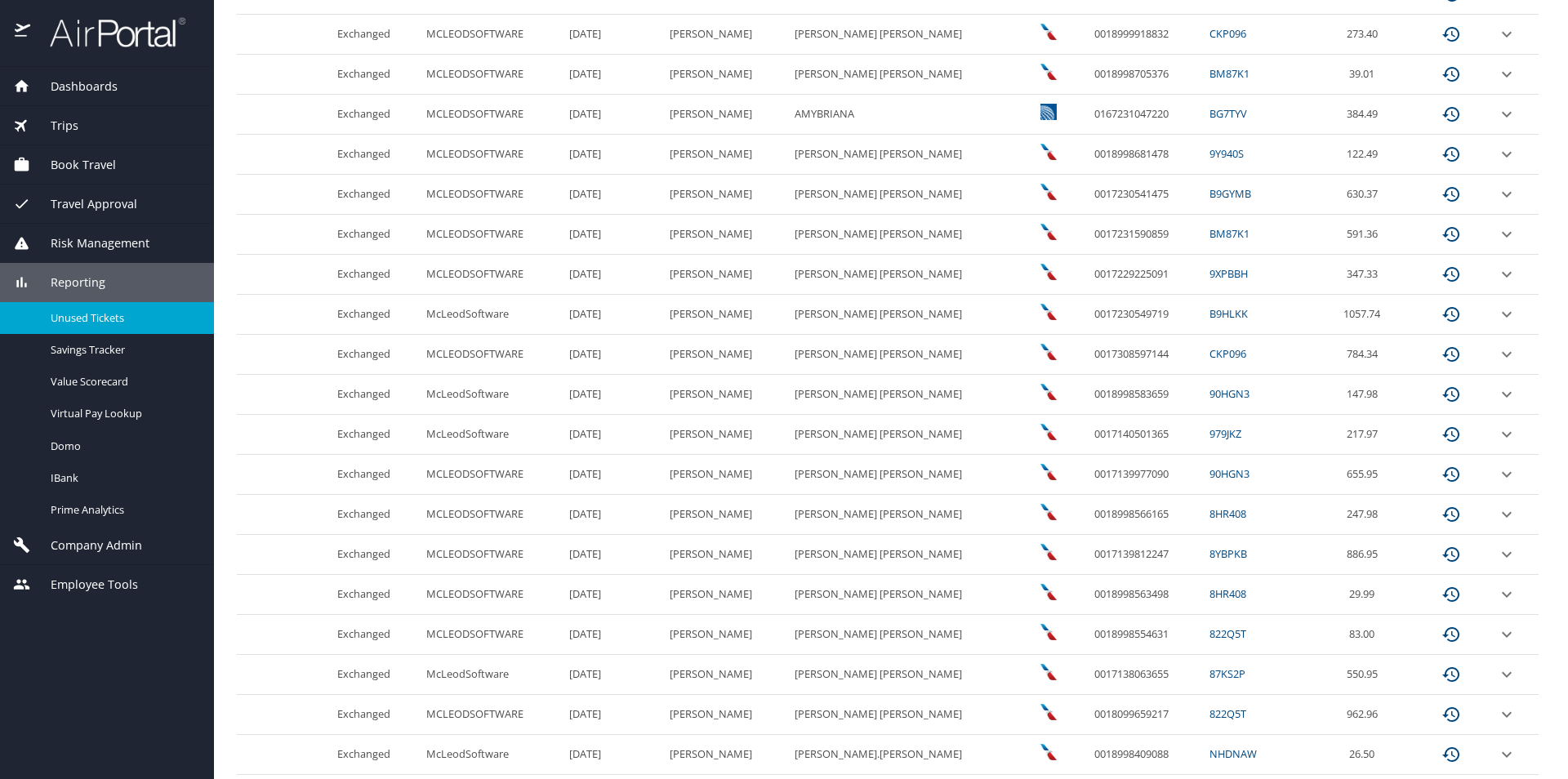
scroll to position [524, 0]
click at [1209, 358] on link "CKP096" at bounding box center [1228, 354] width 37 height 14
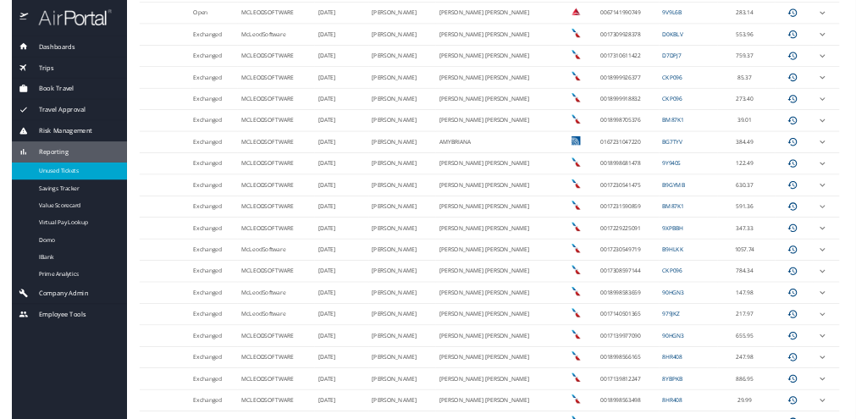
scroll to position [374, 0]
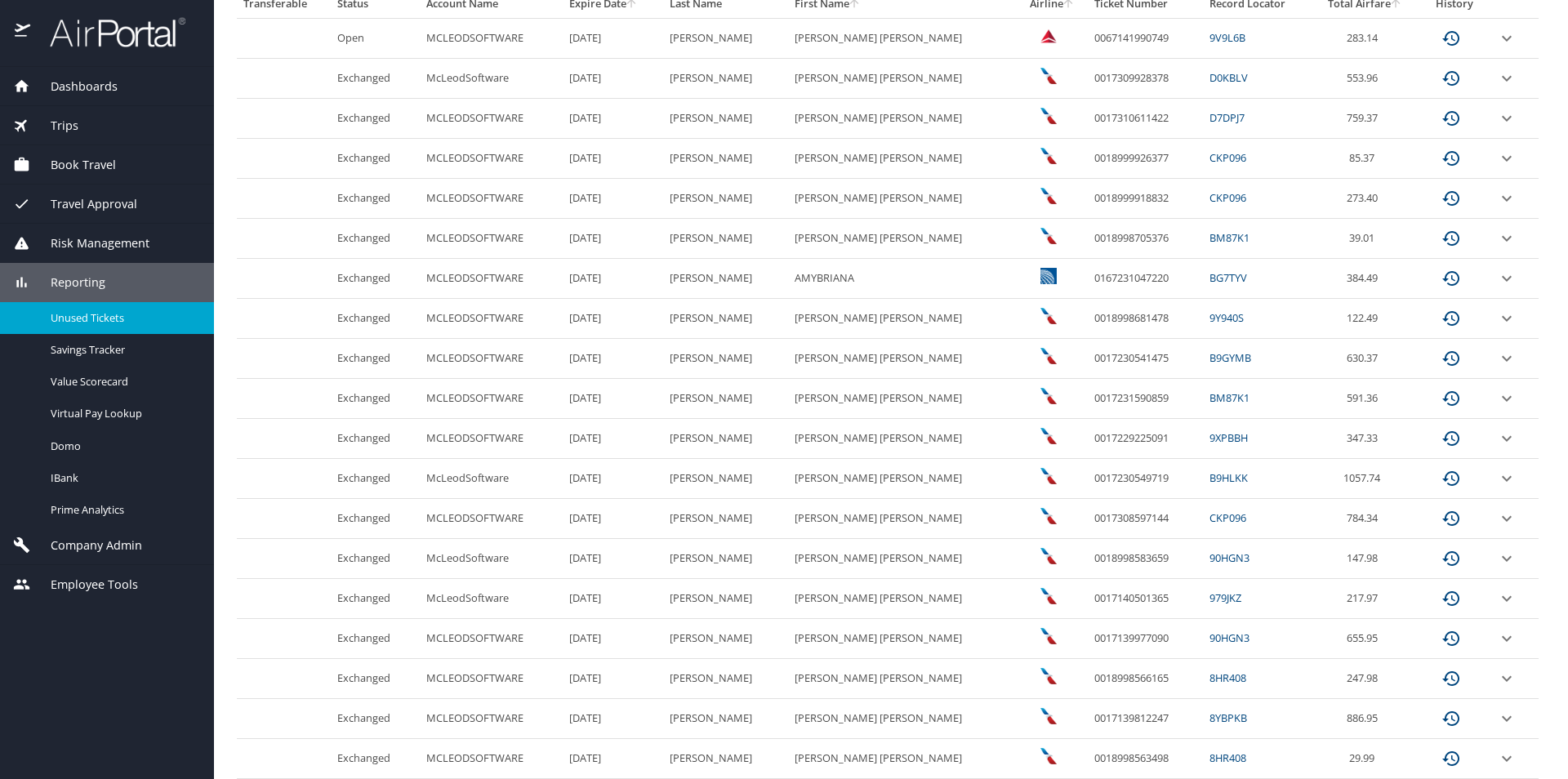
click at [1209, 199] on link "CKP096" at bounding box center [1228, 197] width 37 height 14
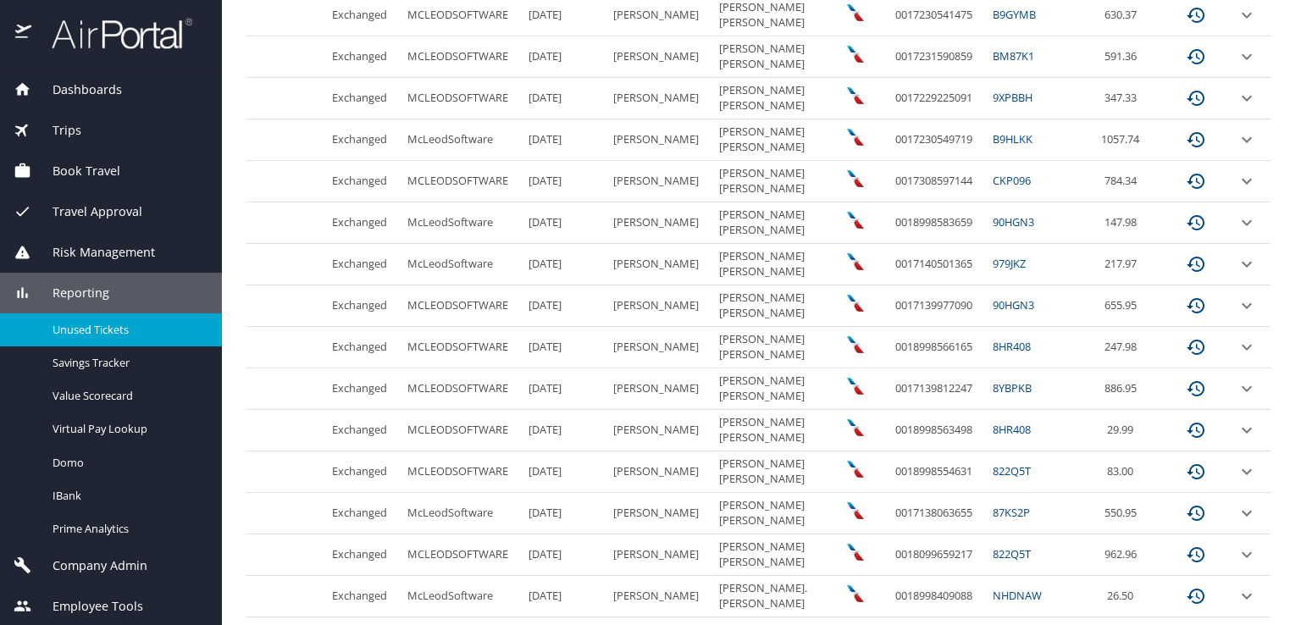
scroll to position [746, 0]
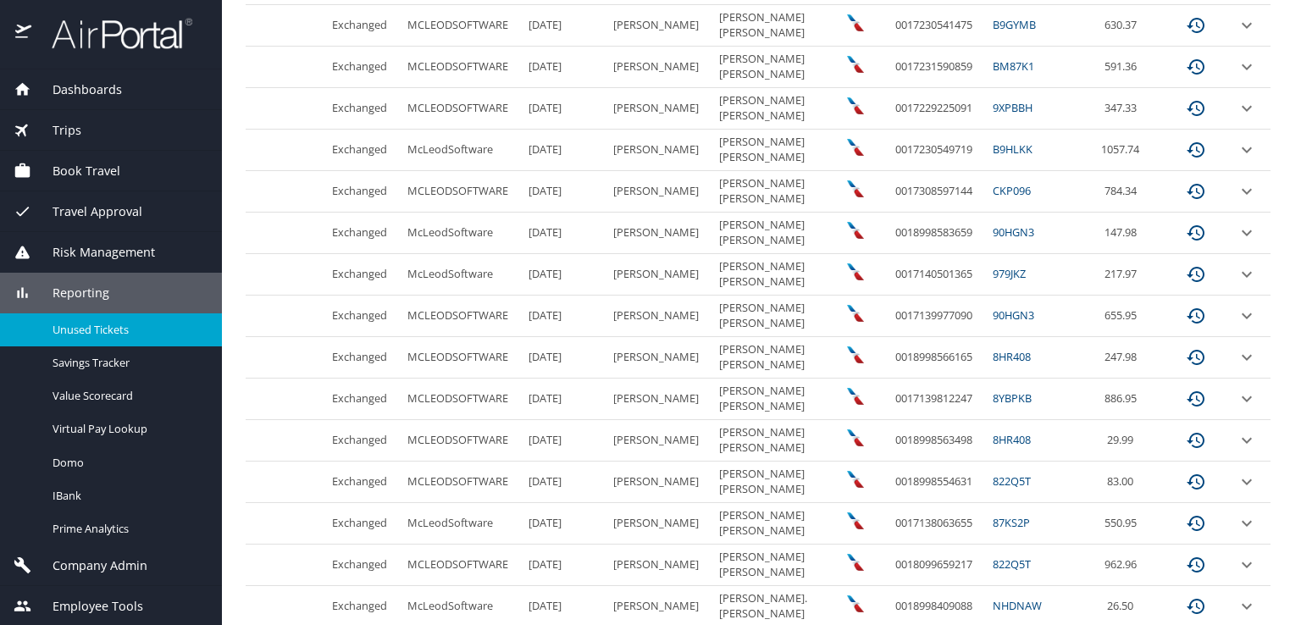
click at [993, 186] on link "CKP096" at bounding box center [1012, 190] width 38 height 15
click at [62, 130] on span "Trips" at bounding box center [56, 130] width 50 height 19
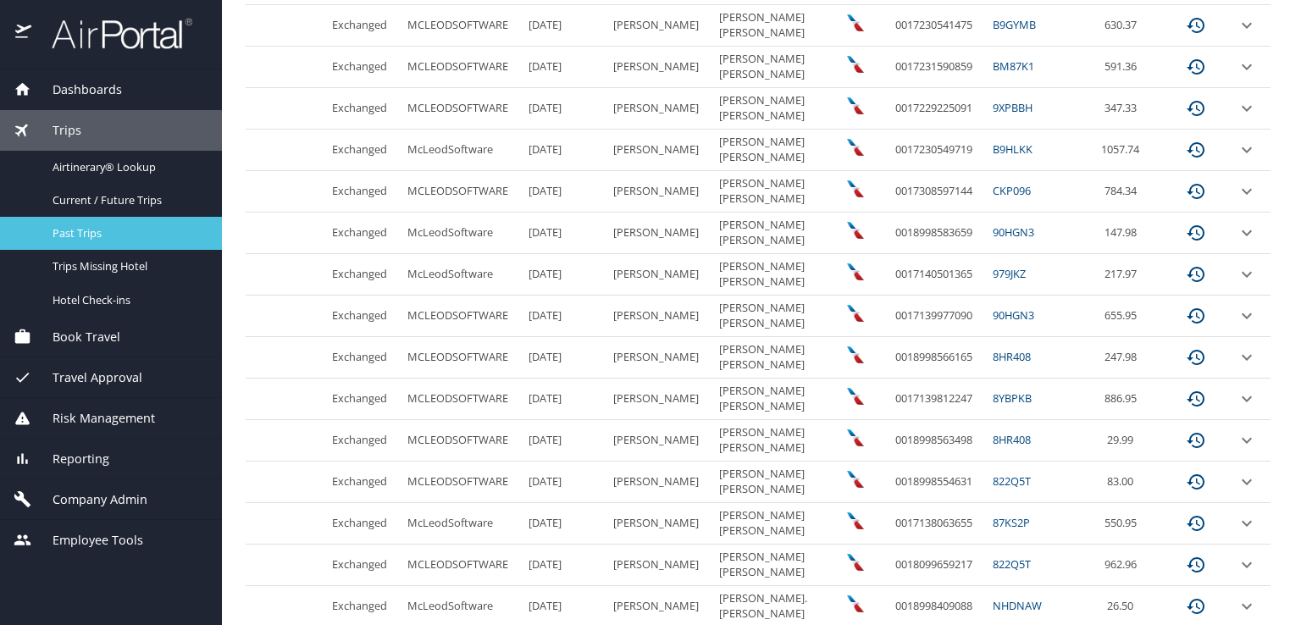
click at [77, 240] on span "Past Trips" at bounding box center [127, 233] width 149 height 16
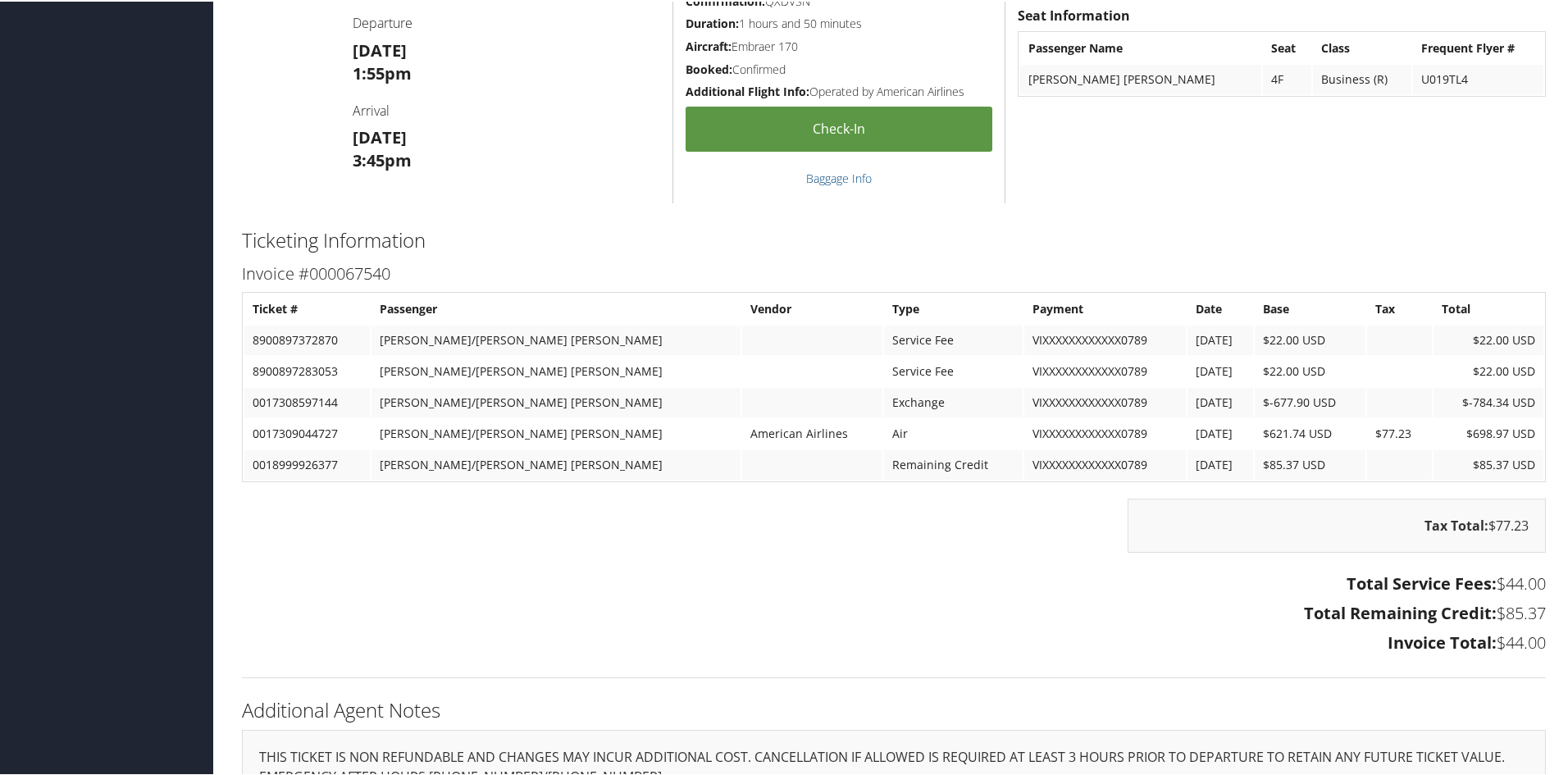
scroll to position [1633, 0]
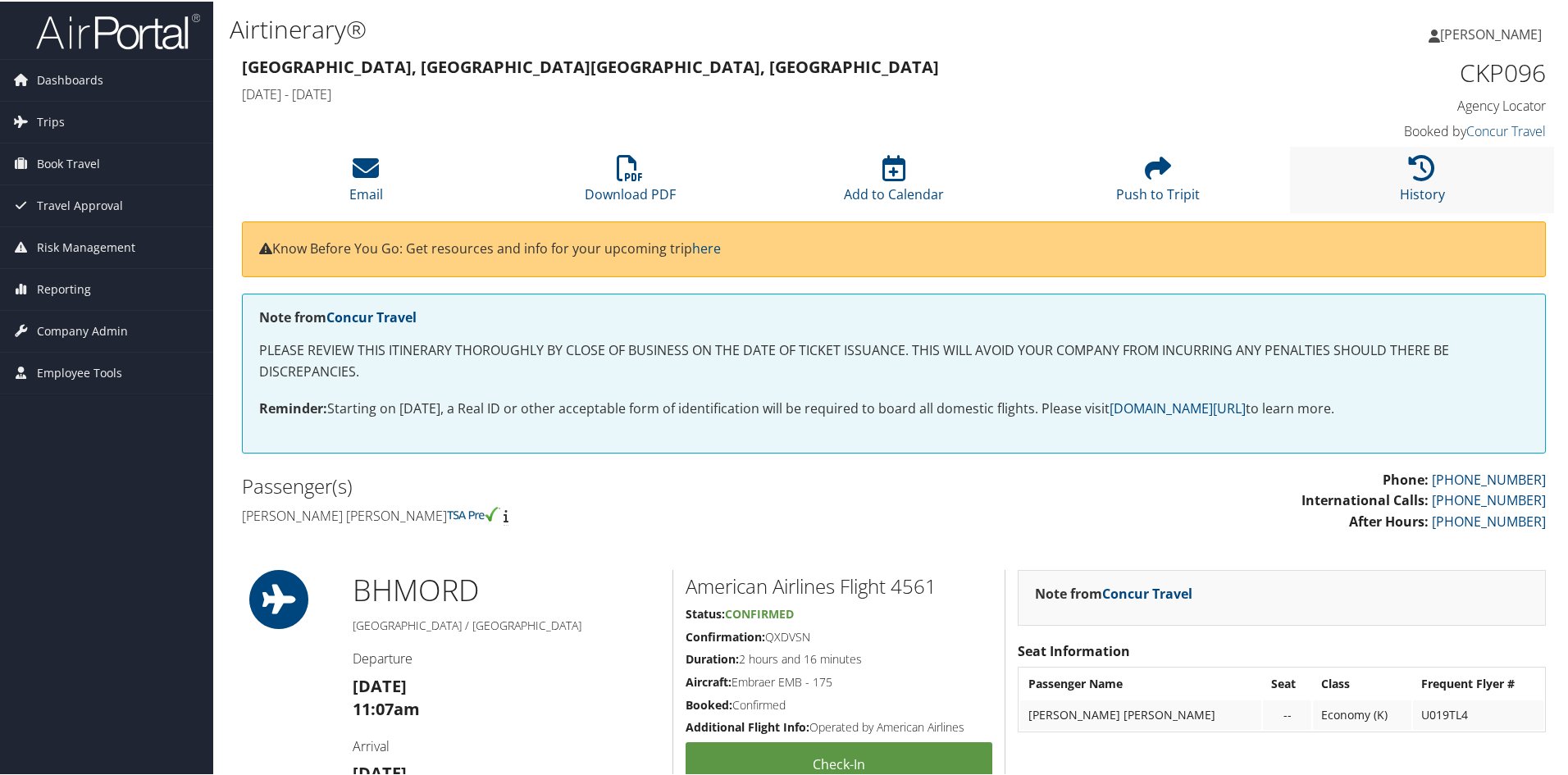
click at [1430, 168] on li "History" at bounding box center [1422, 178] width 264 height 67
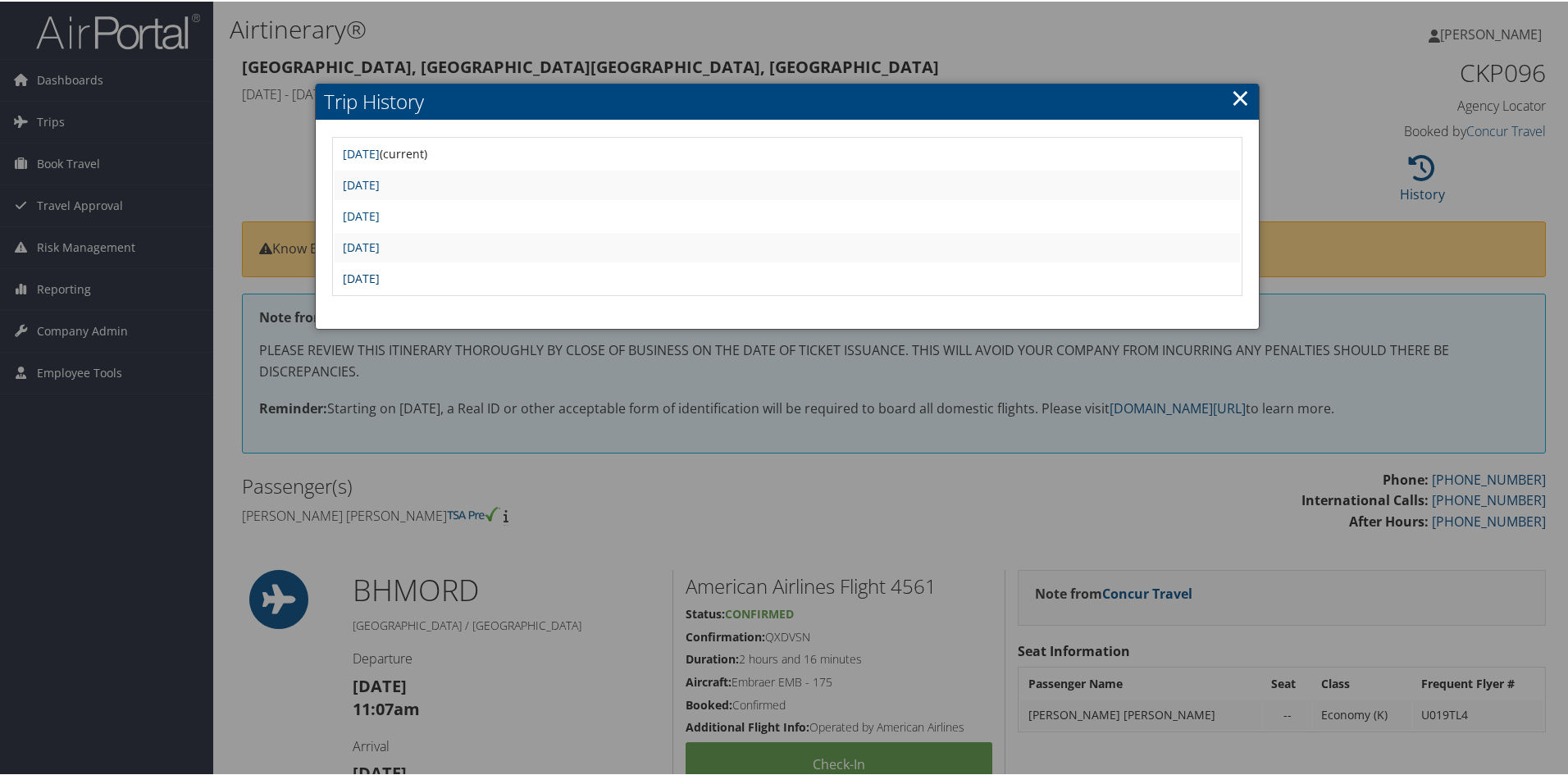
click at [379, 276] on link "[DATE]" at bounding box center [361, 277] width 37 height 15
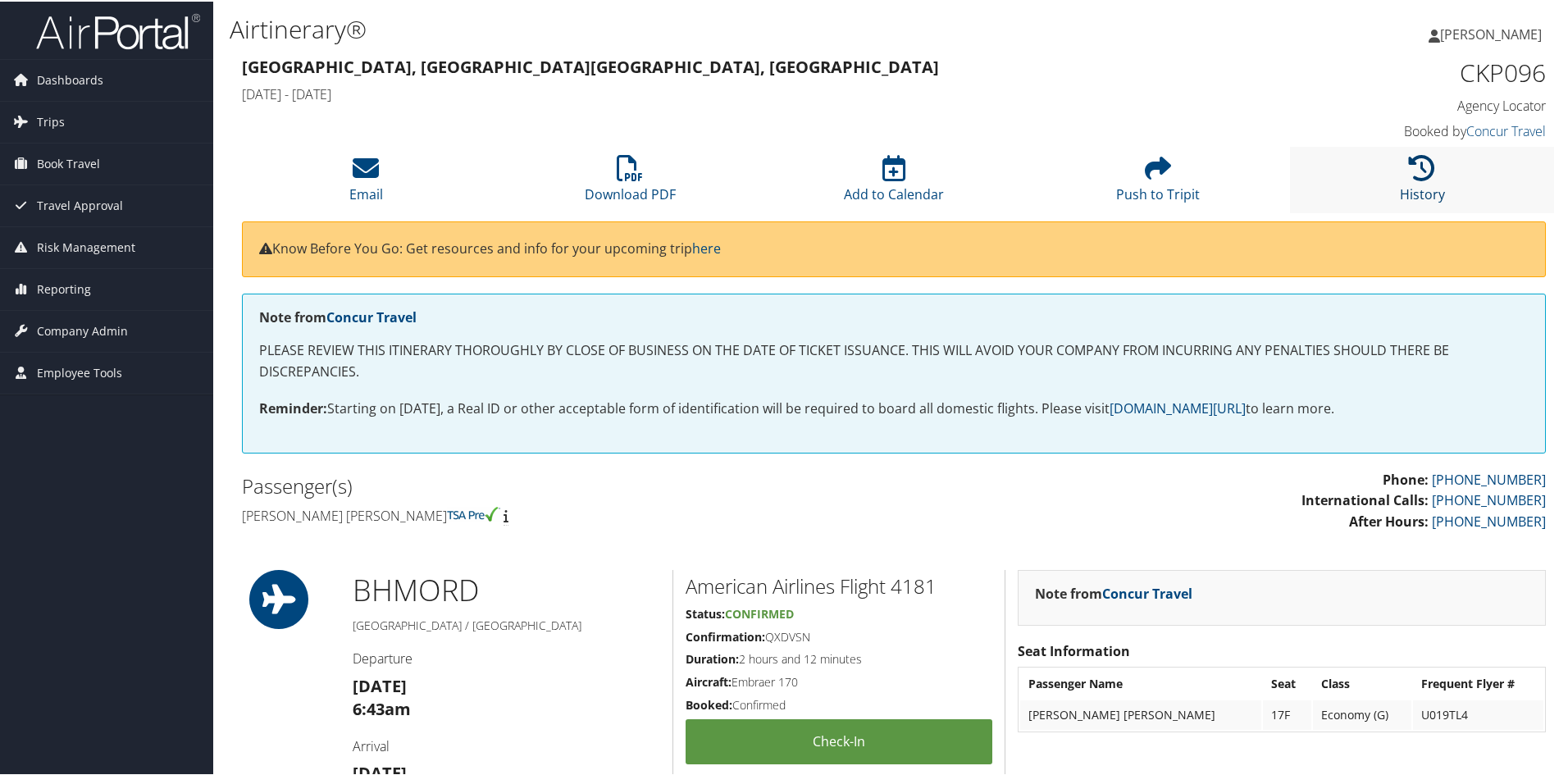
click at [1425, 167] on icon at bounding box center [1421, 165] width 26 height 26
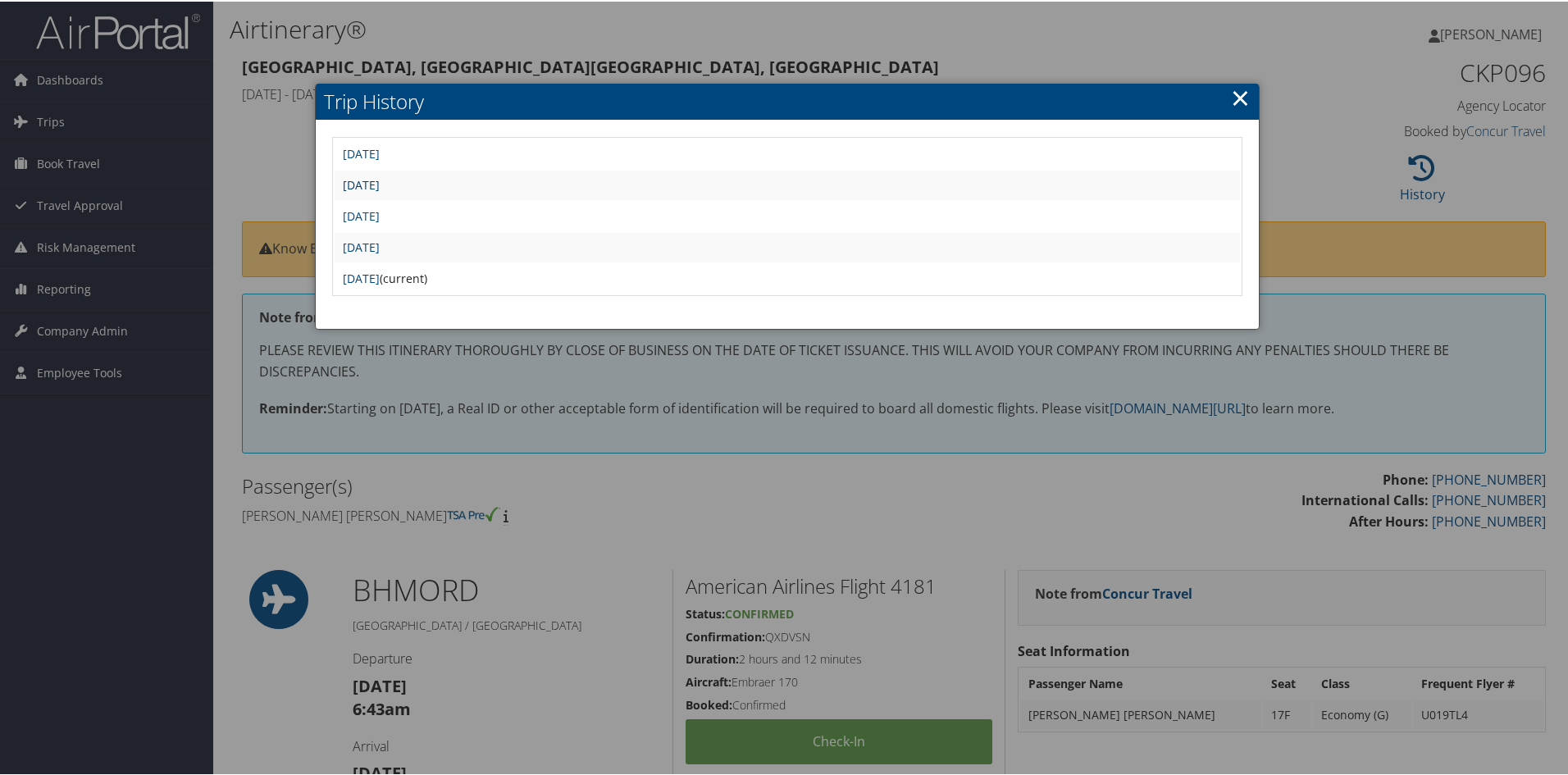
click at [379, 183] on link "[DATE]" at bounding box center [361, 183] width 37 height 15
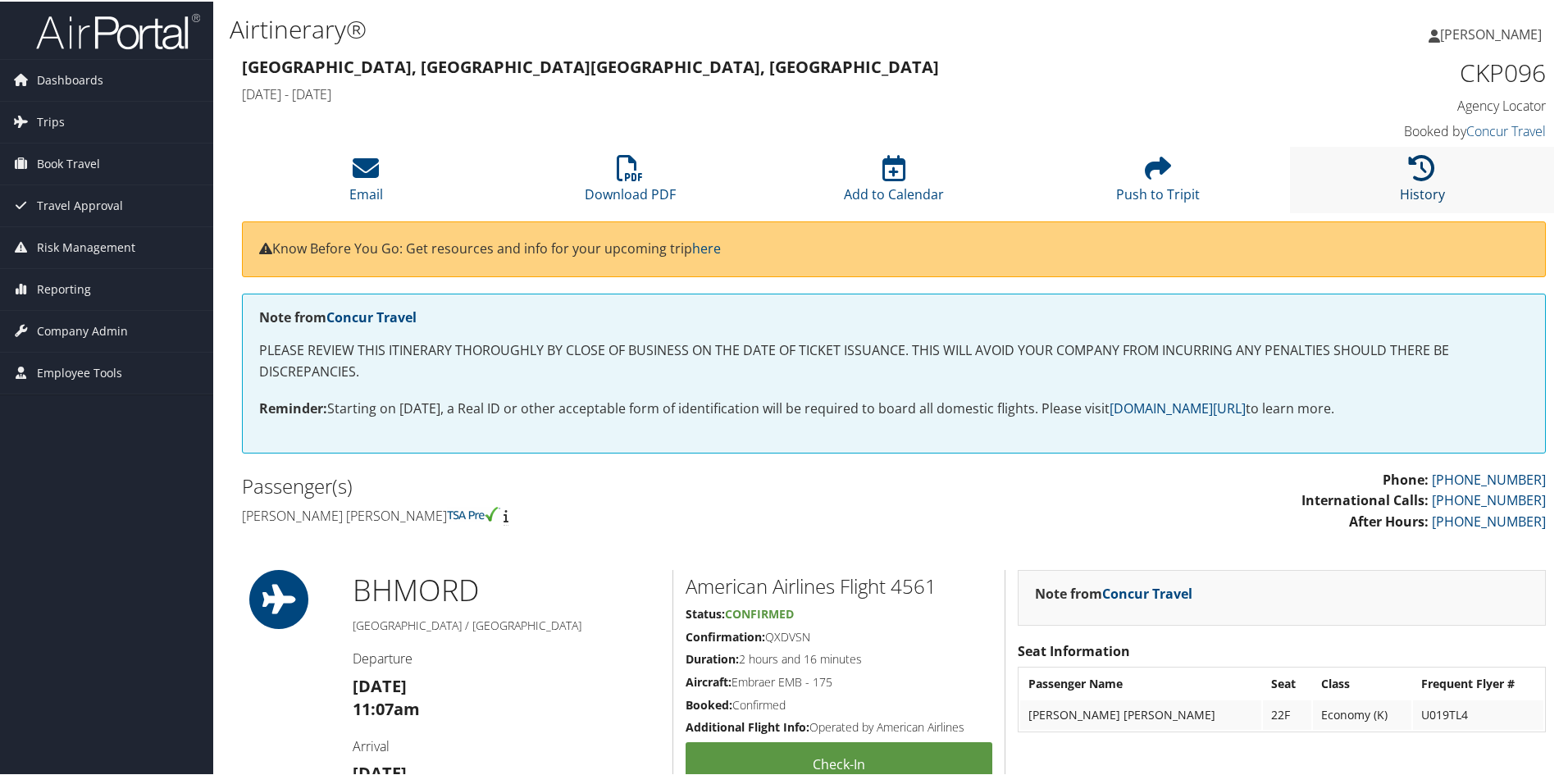
click at [1419, 168] on icon at bounding box center [1421, 165] width 26 height 26
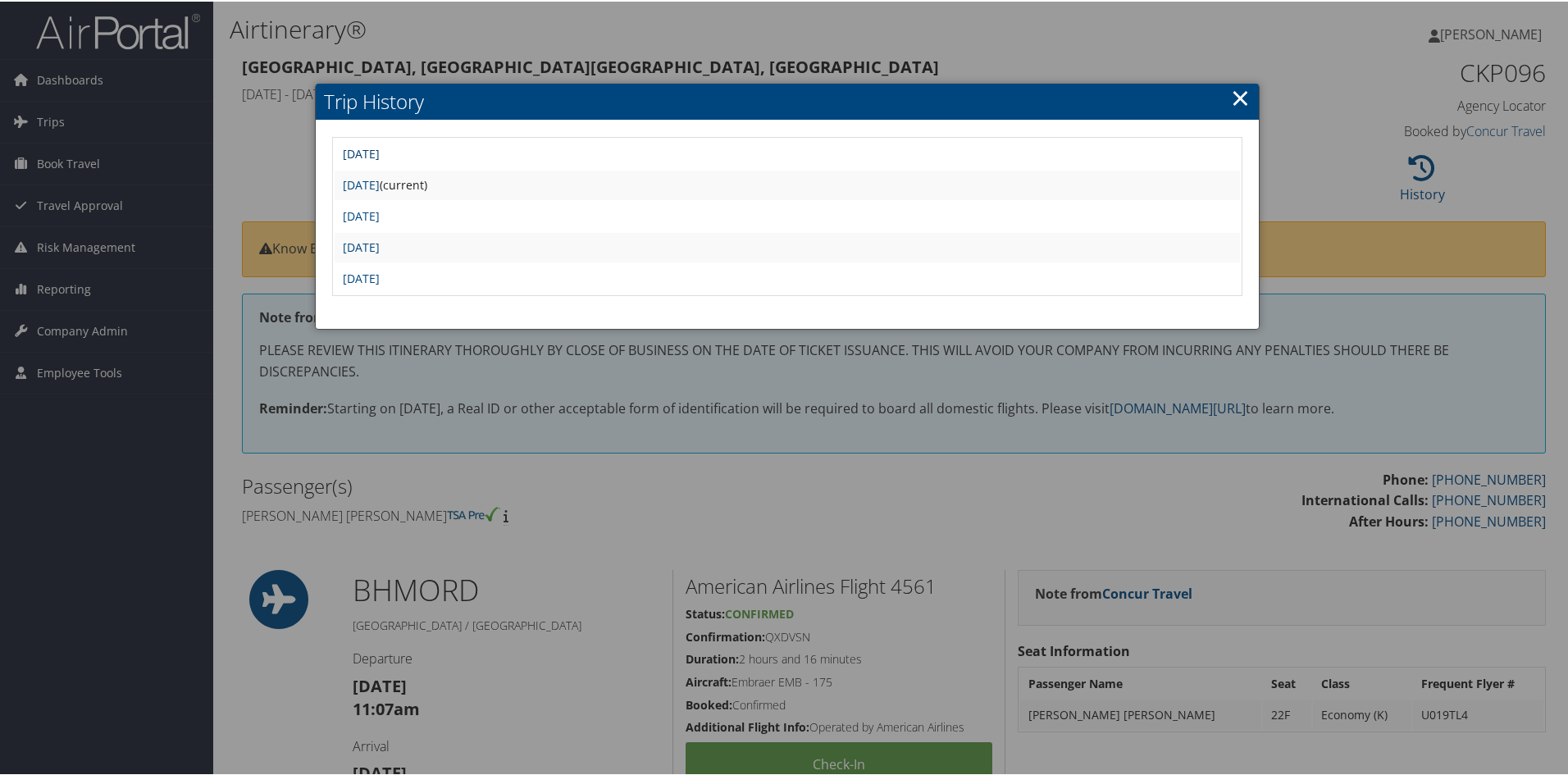
click at [379, 149] on link "Wed Jul 9 22:11:45 MDT 2025" at bounding box center [361, 152] width 37 height 15
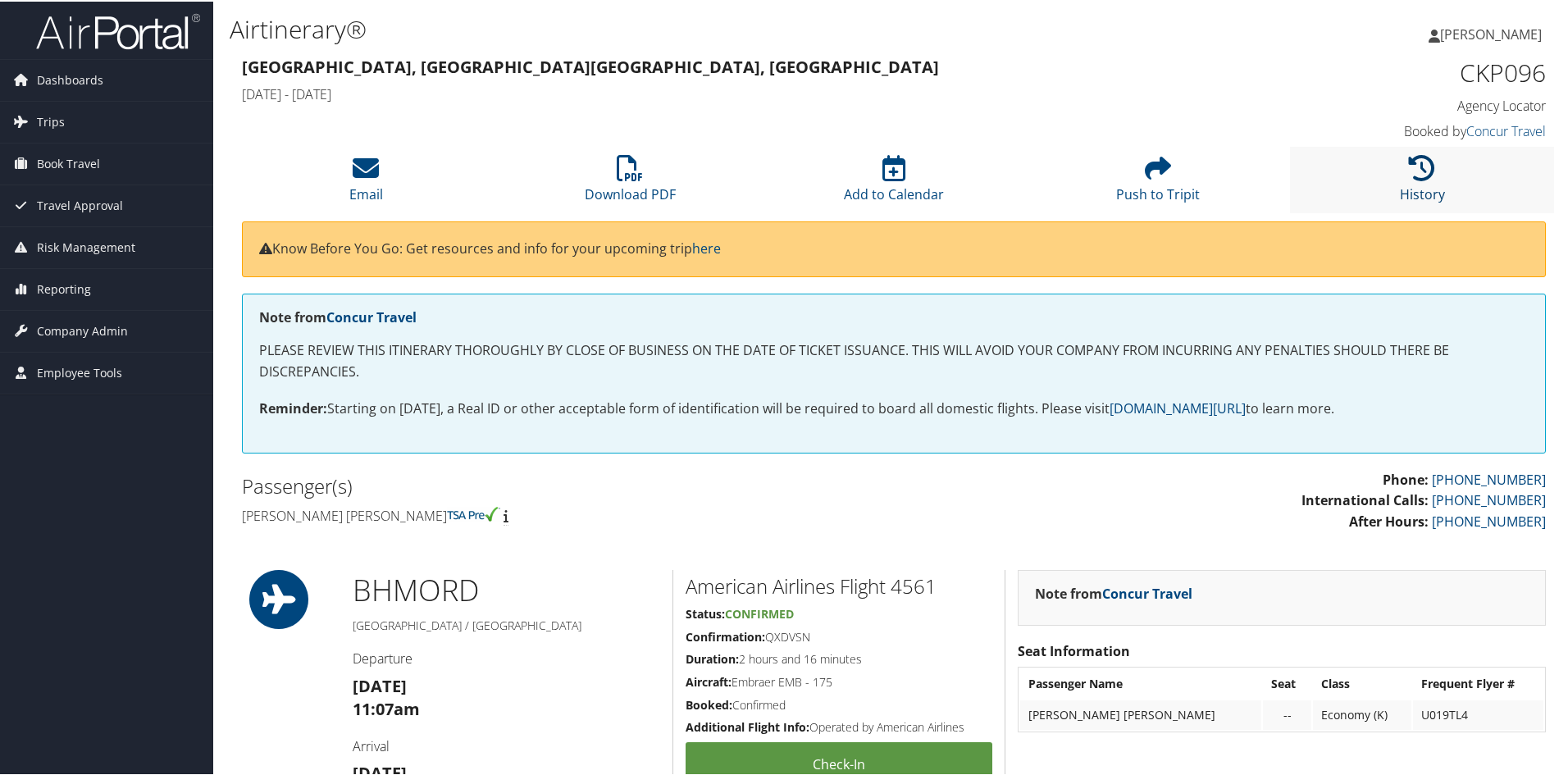
click at [1410, 167] on icon at bounding box center [1421, 165] width 26 height 26
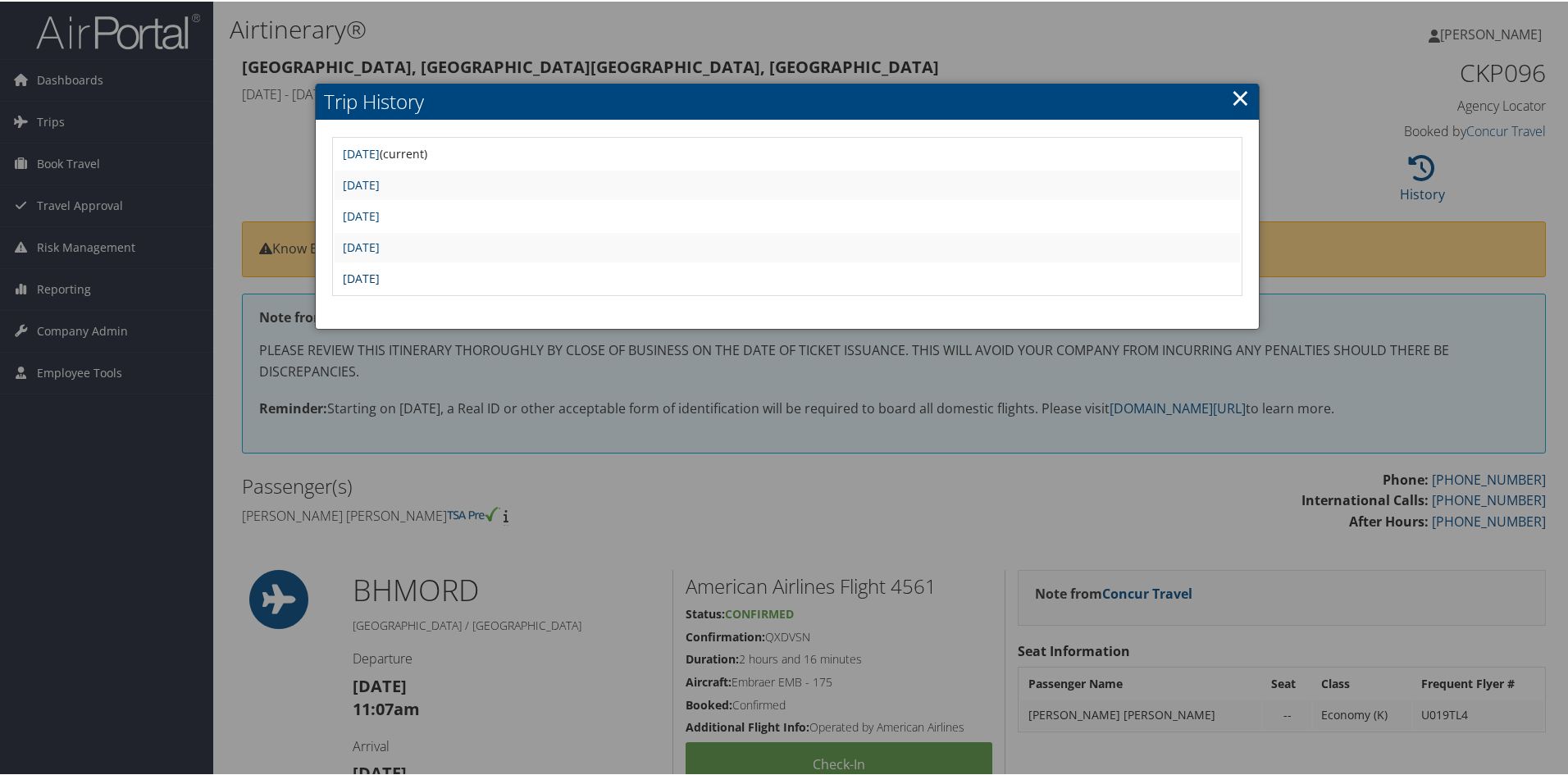
click at [377, 276] on link "[DATE]" at bounding box center [361, 277] width 37 height 15
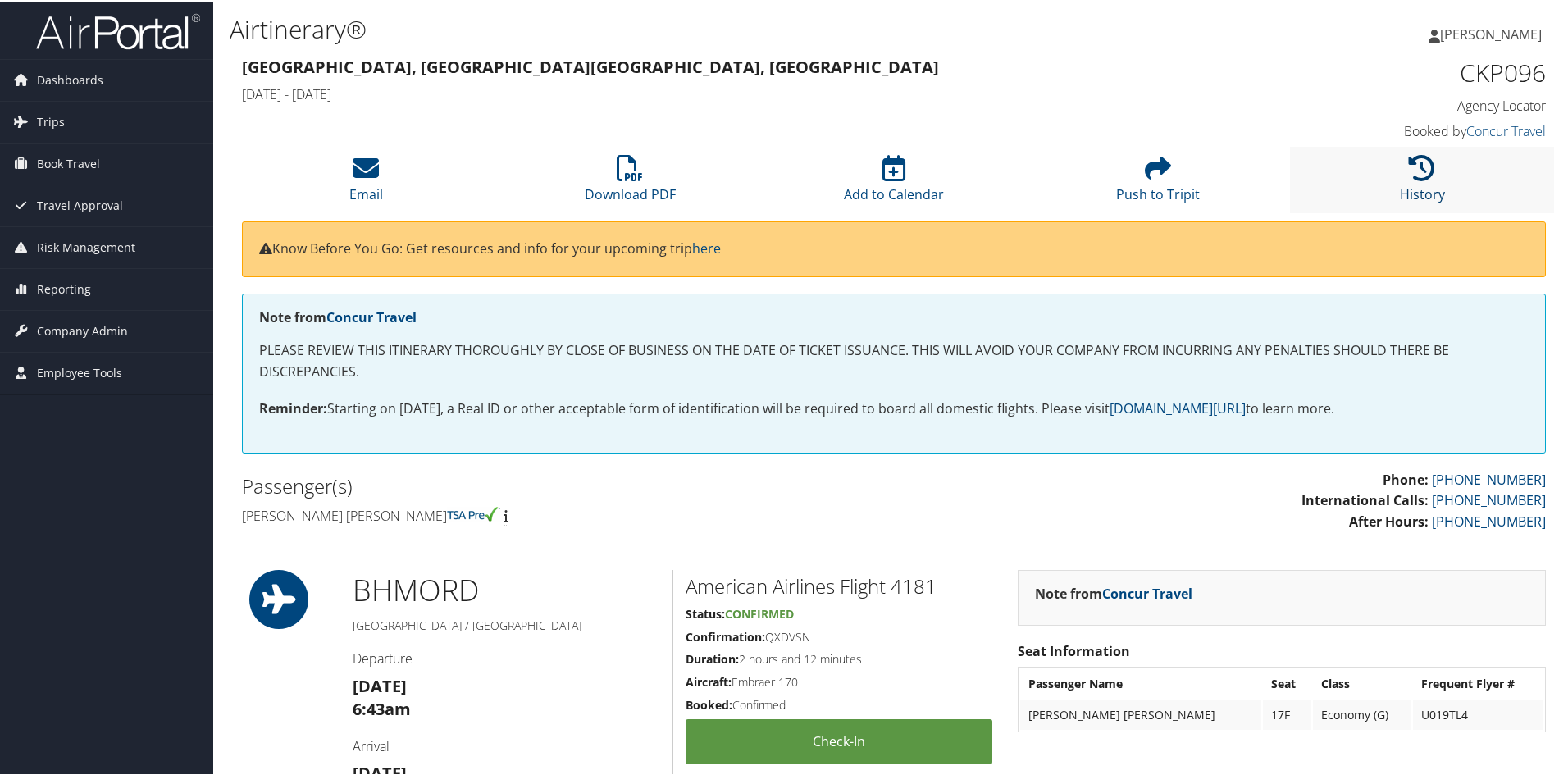
click at [1413, 170] on icon at bounding box center [1421, 165] width 26 height 26
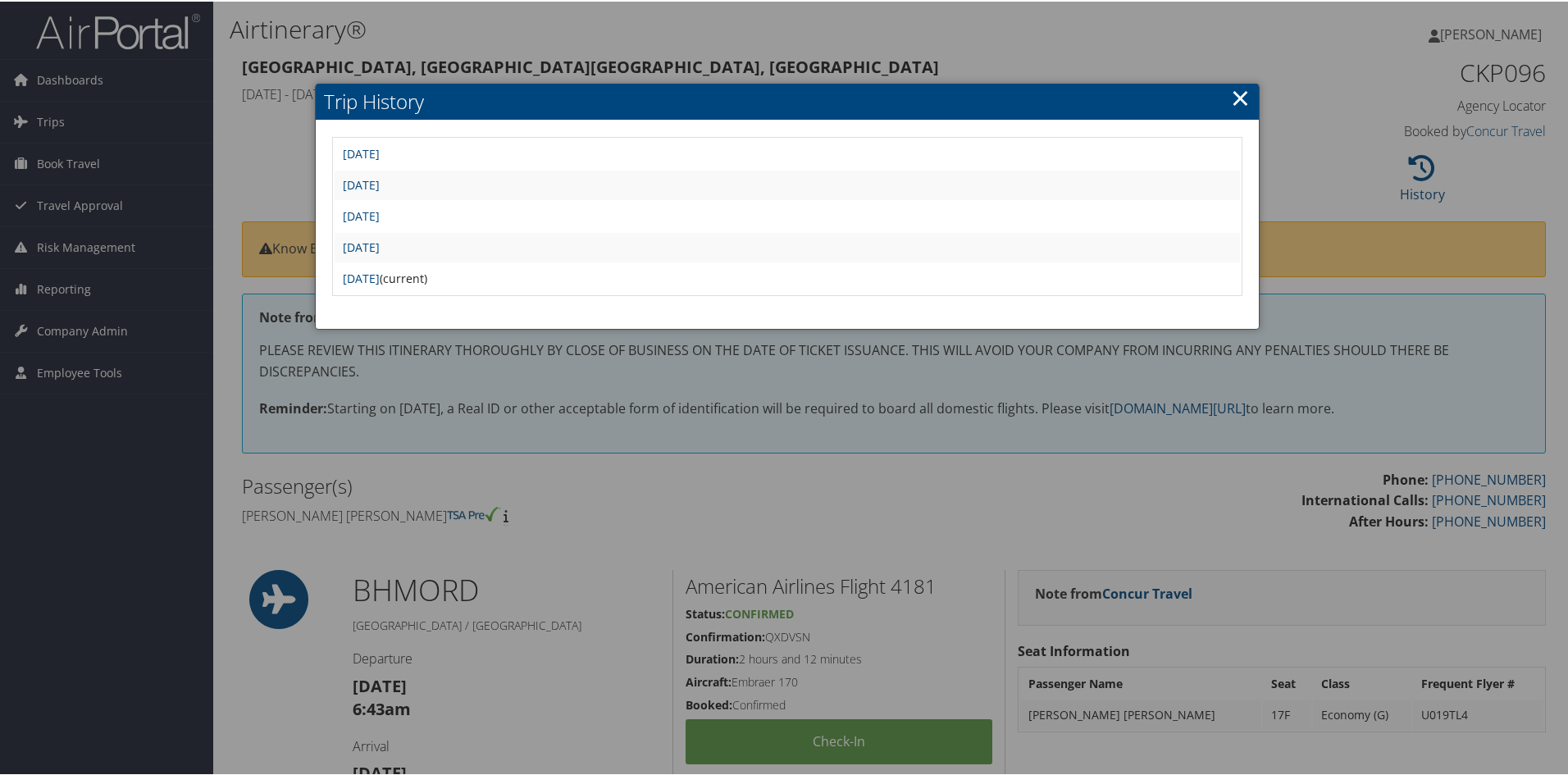
click at [1236, 95] on link "×" at bounding box center [1240, 96] width 18 height 33
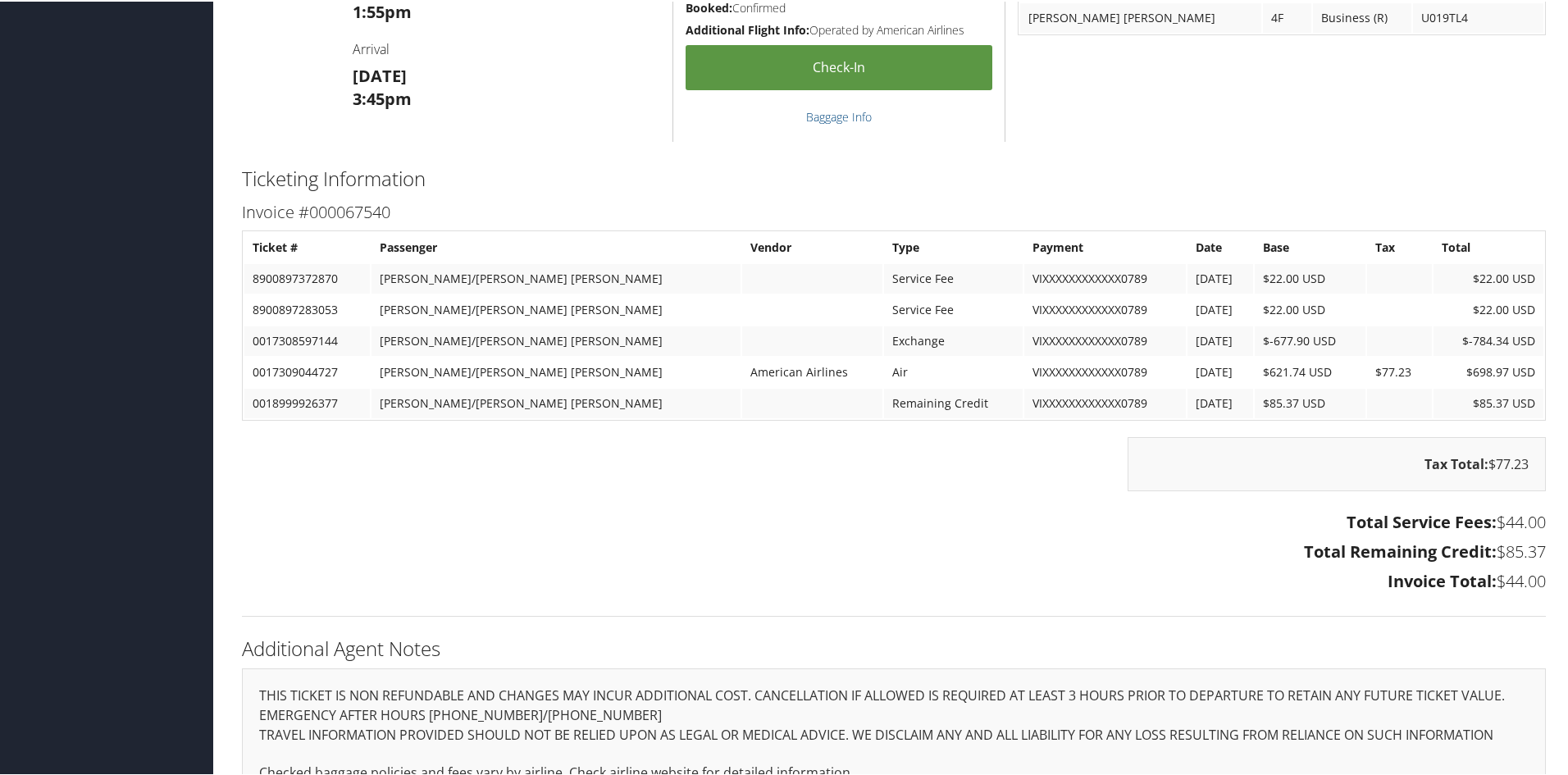
scroll to position [1558, 0]
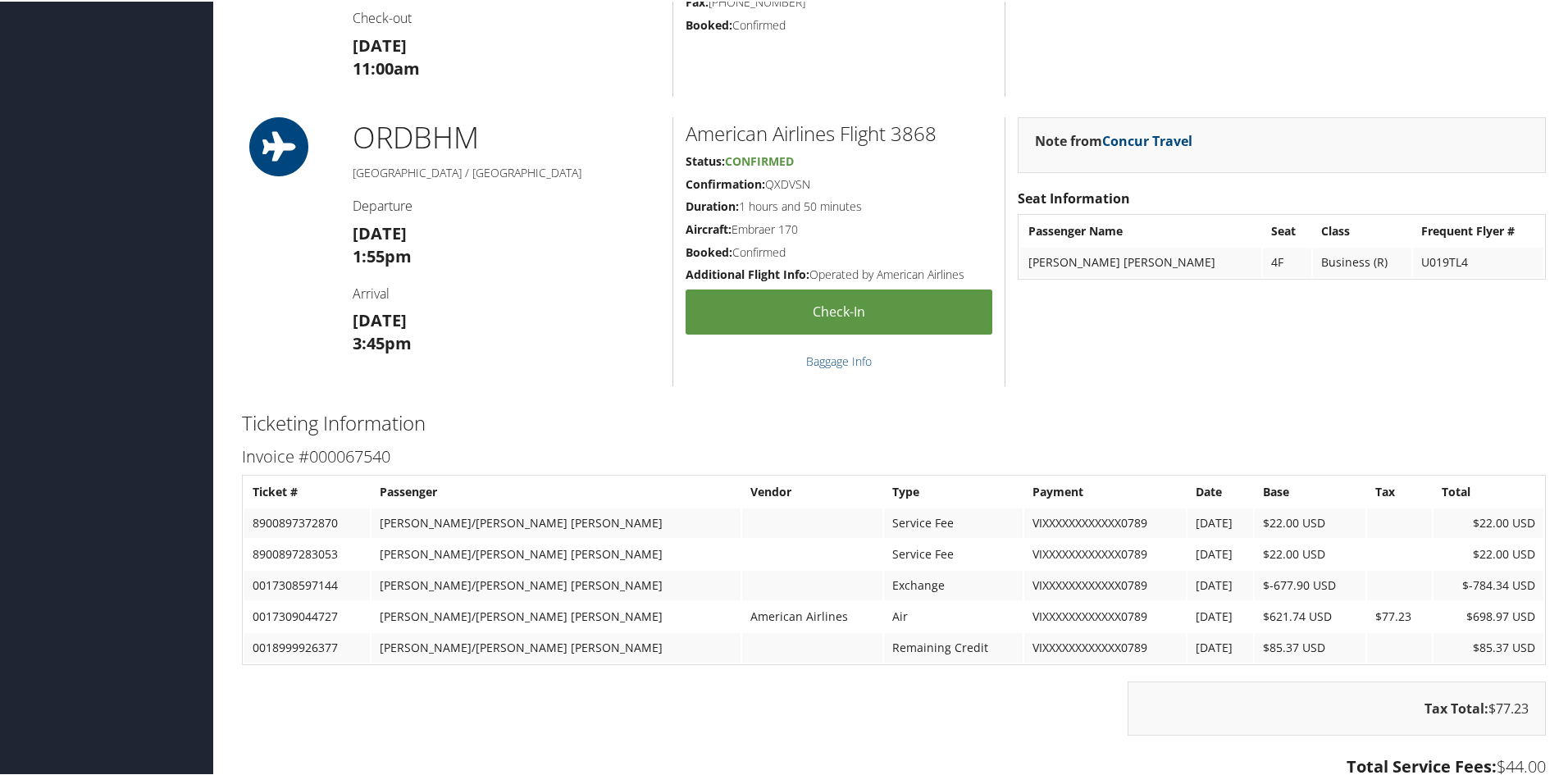
scroll to position [1558, 0]
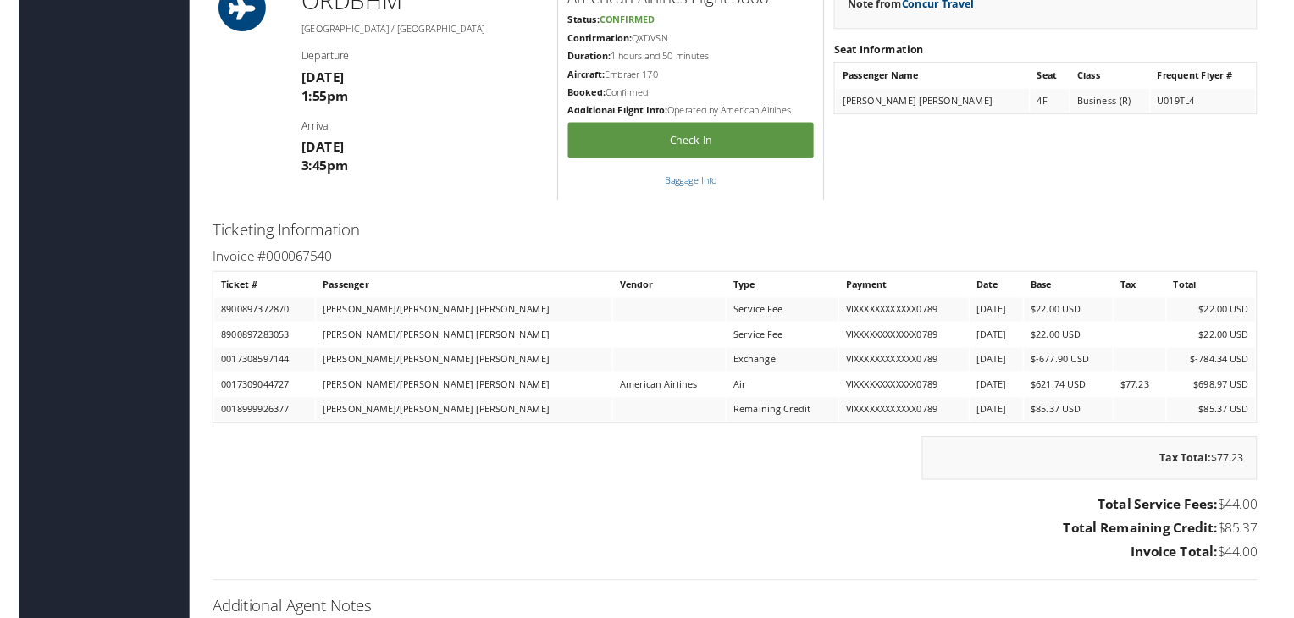
scroll to position [1525, 0]
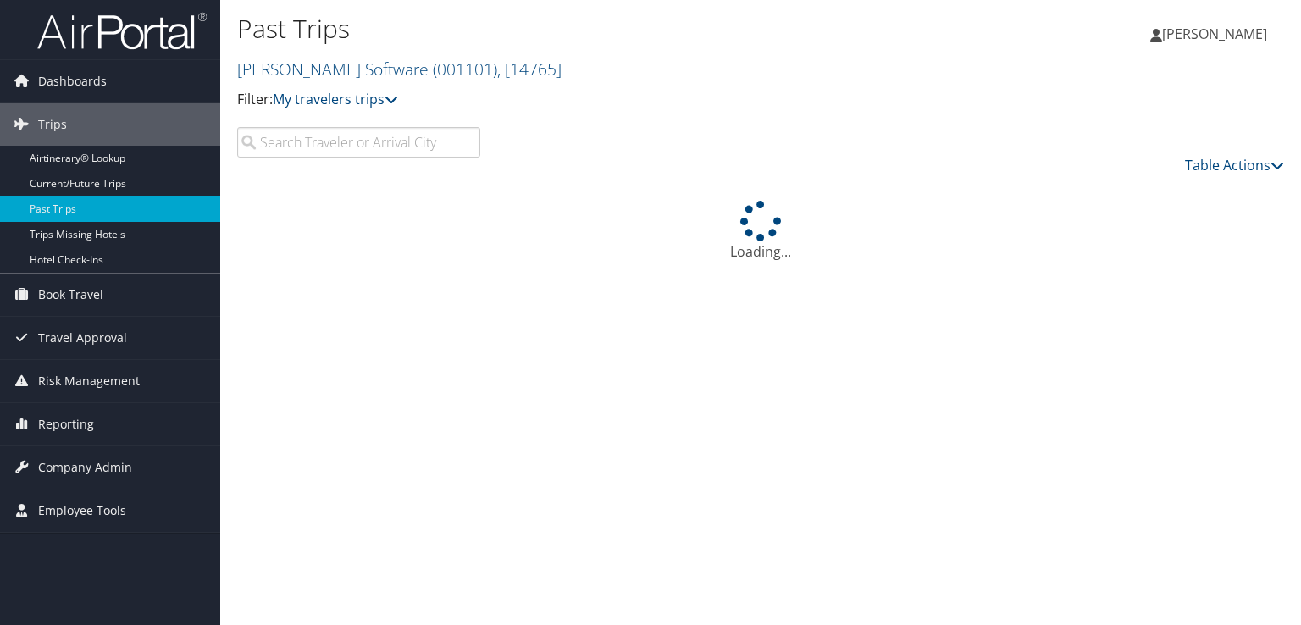
click at [463, 143] on input "search" at bounding box center [358, 142] width 243 height 30
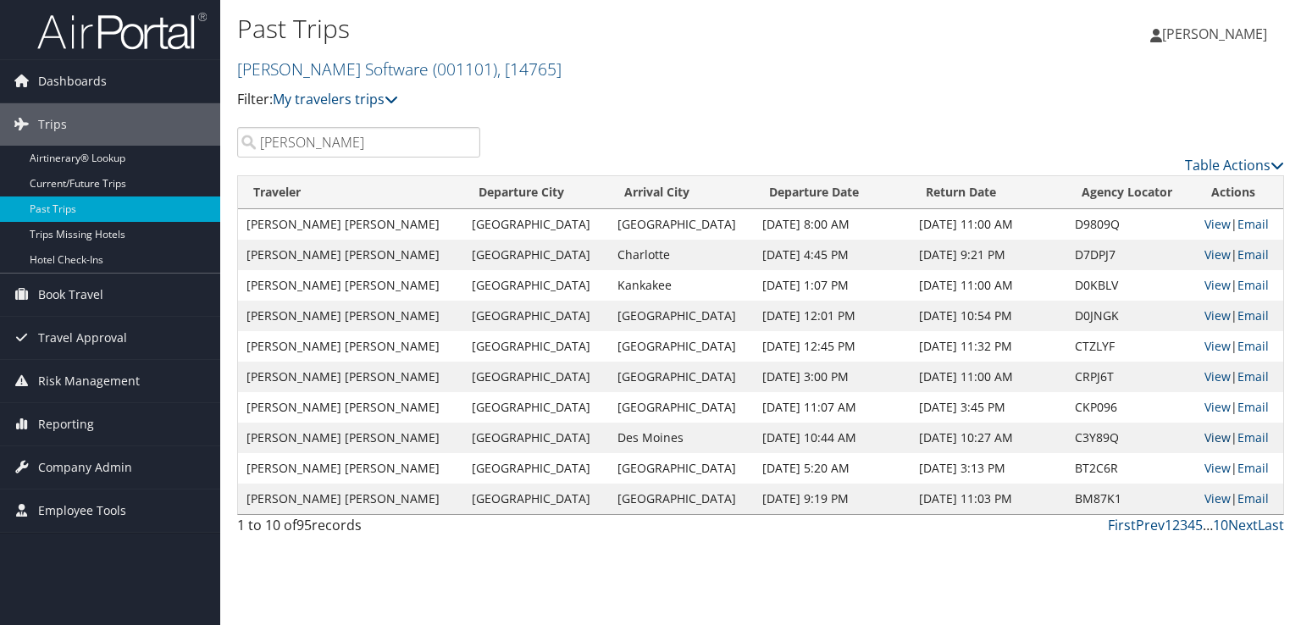
type input "hagood"
click at [1205, 439] on link "View" at bounding box center [1218, 438] width 26 height 16
click at [1205, 405] on link "View" at bounding box center [1218, 407] width 26 height 16
click at [1205, 404] on link "View" at bounding box center [1218, 407] width 26 height 16
click at [1205, 371] on link "View" at bounding box center [1218, 377] width 26 height 16
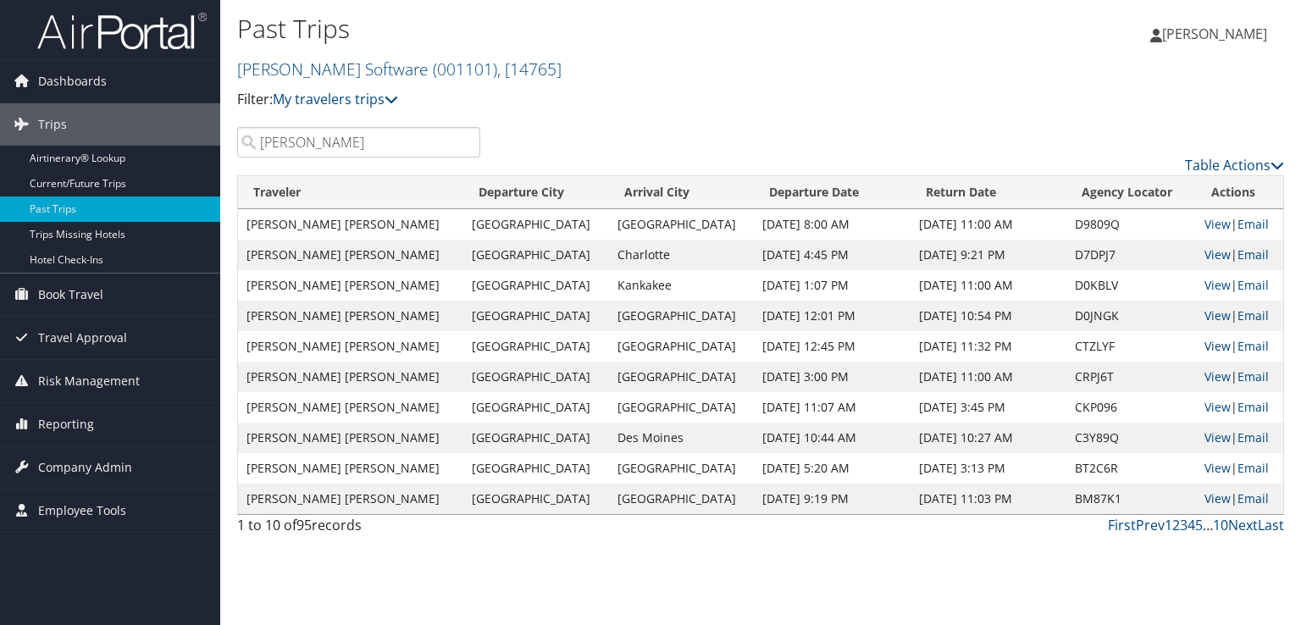
click at [1205, 341] on link "View" at bounding box center [1218, 346] width 26 height 16
click at [1205, 314] on link "View" at bounding box center [1218, 316] width 26 height 16
click at [1205, 280] on link "View" at bounding box center [1218, 285] width 26 height 16
click at [1206, 247] on link "View" at bounding box center [1218, 255] width 26 height 16
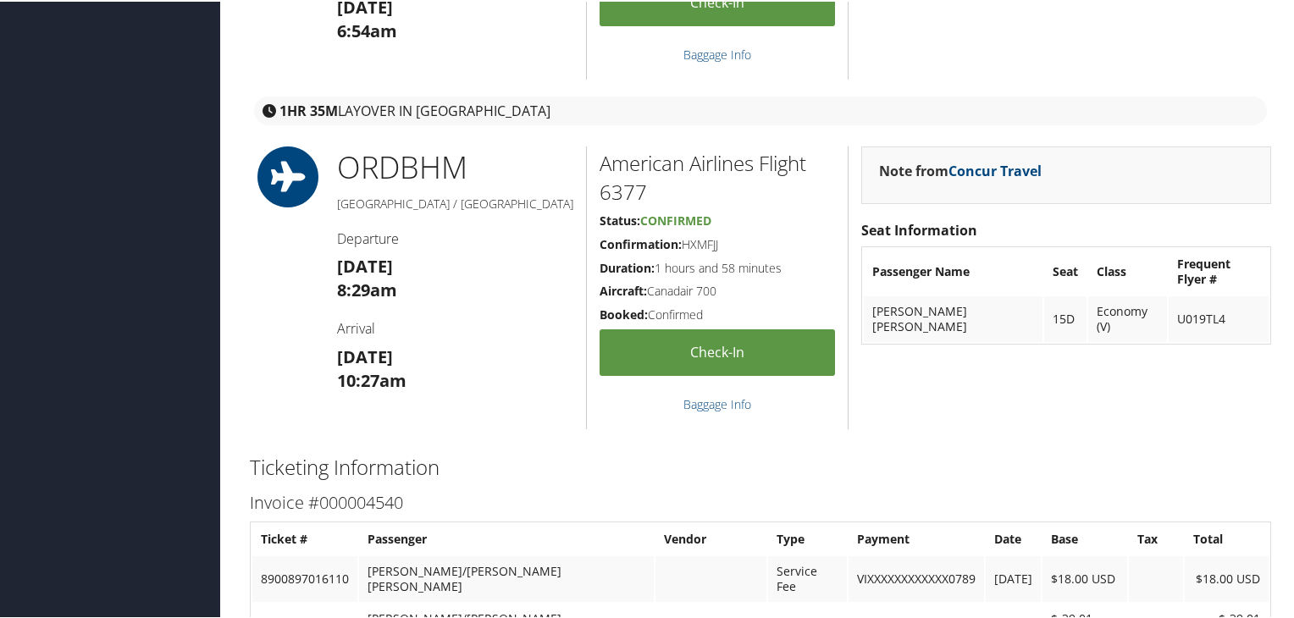
scroll to position [2796, 0]
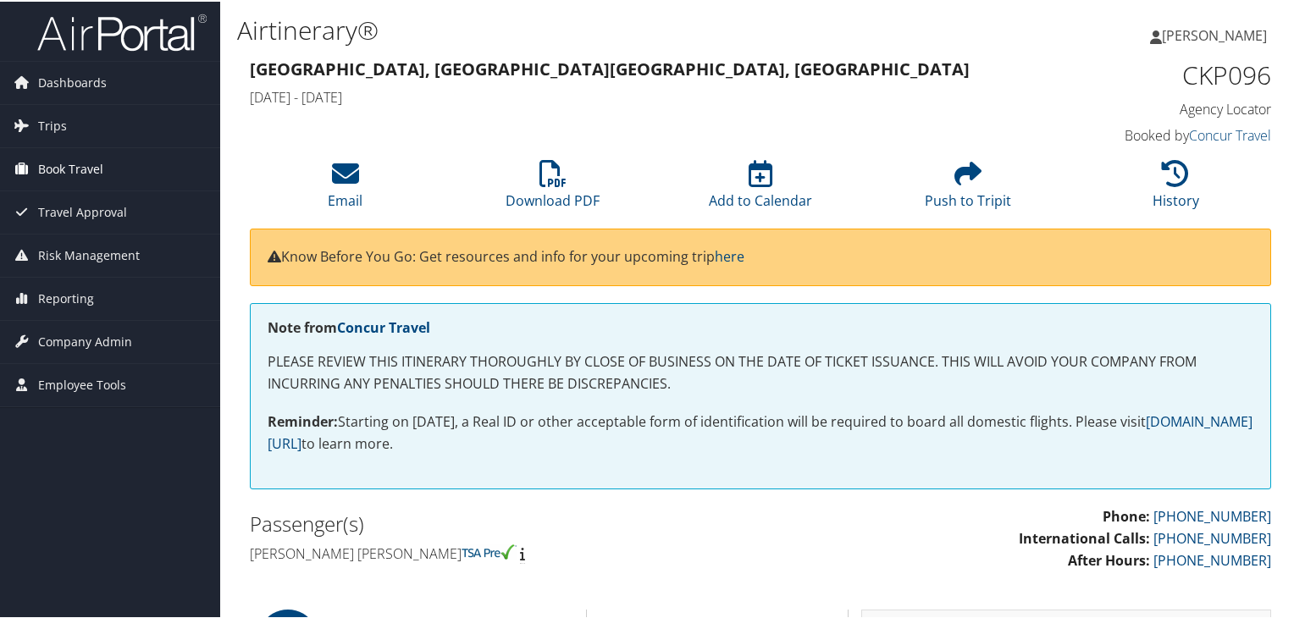
click at [61, 159] on span "Book Travel" at bounding box center [70, 168] width 65 height 42
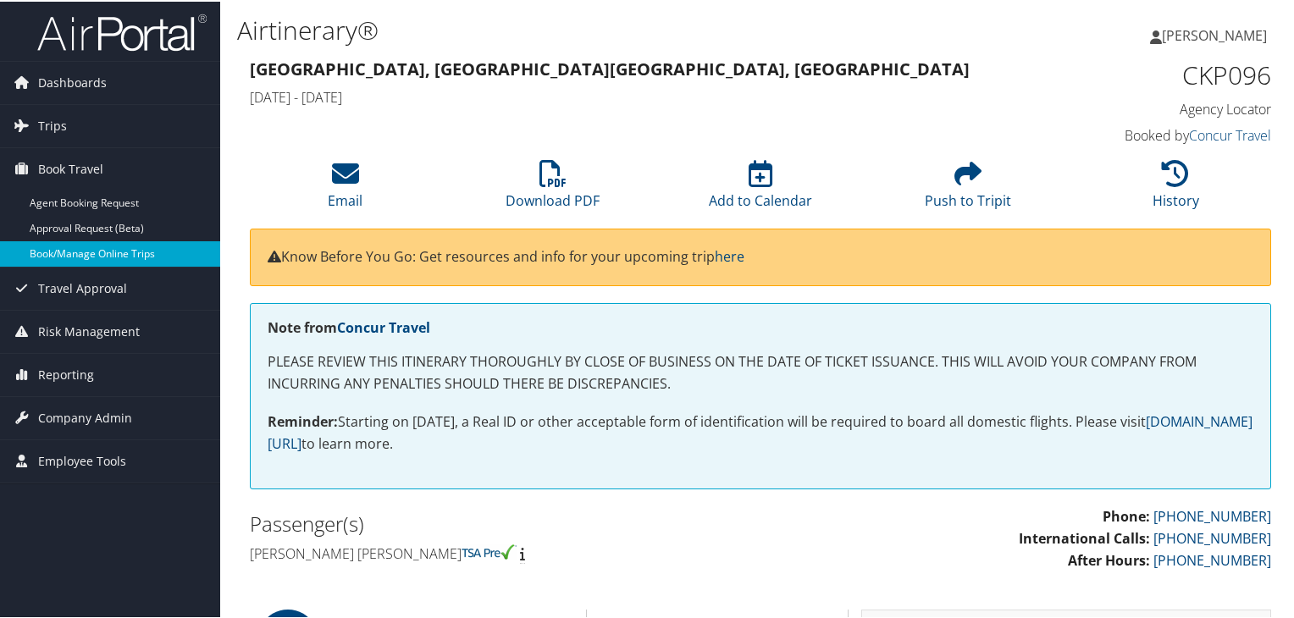
click at [83, 257] on link "Book/Manage Online Trips" at bounding box center [110, 252] width 220 height 25
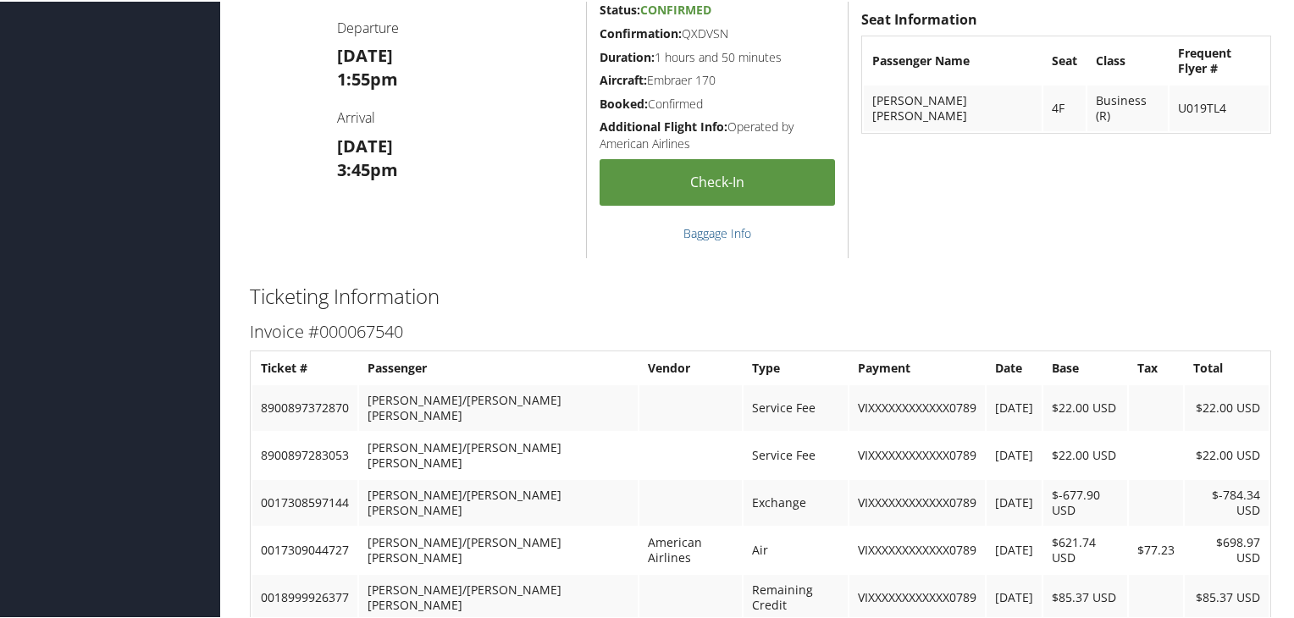
scroll to position [1610, 0]
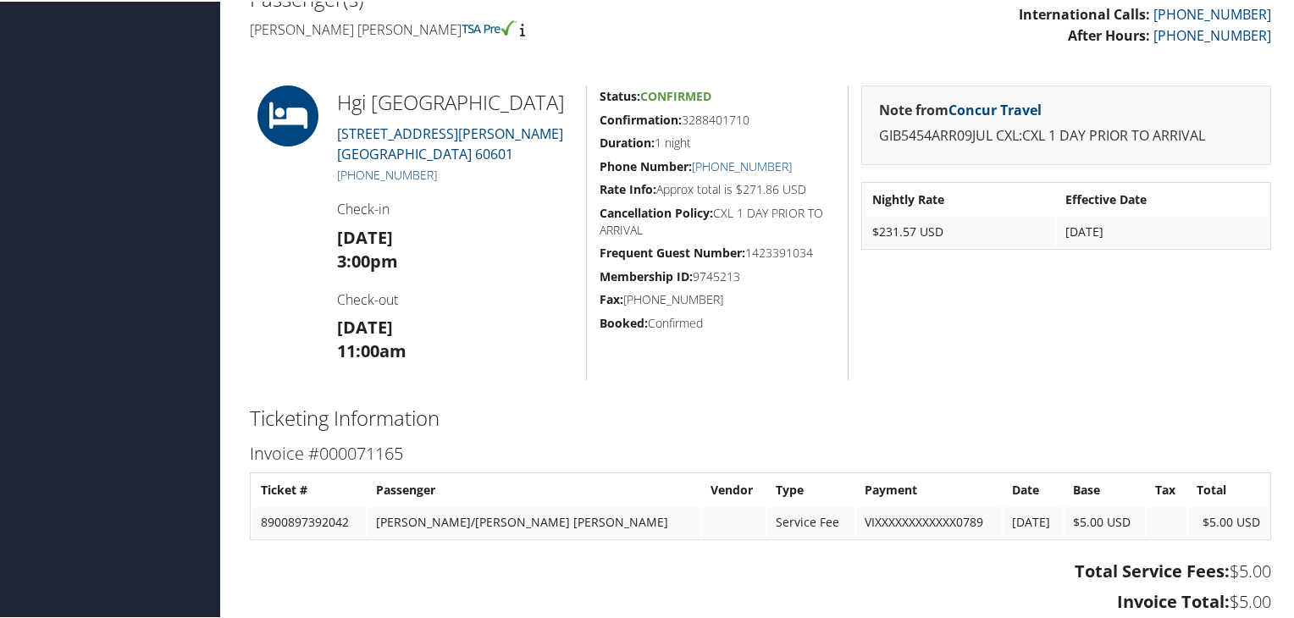
scroll to position [593, 0]
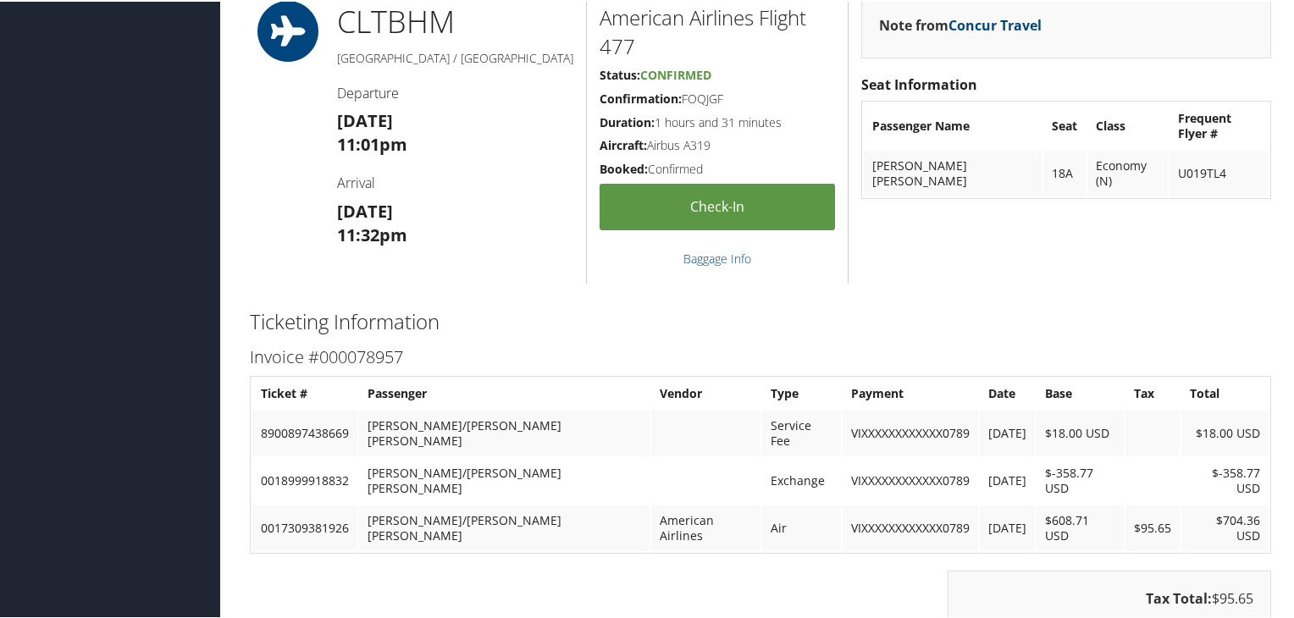
scroll to position [2203, 0]
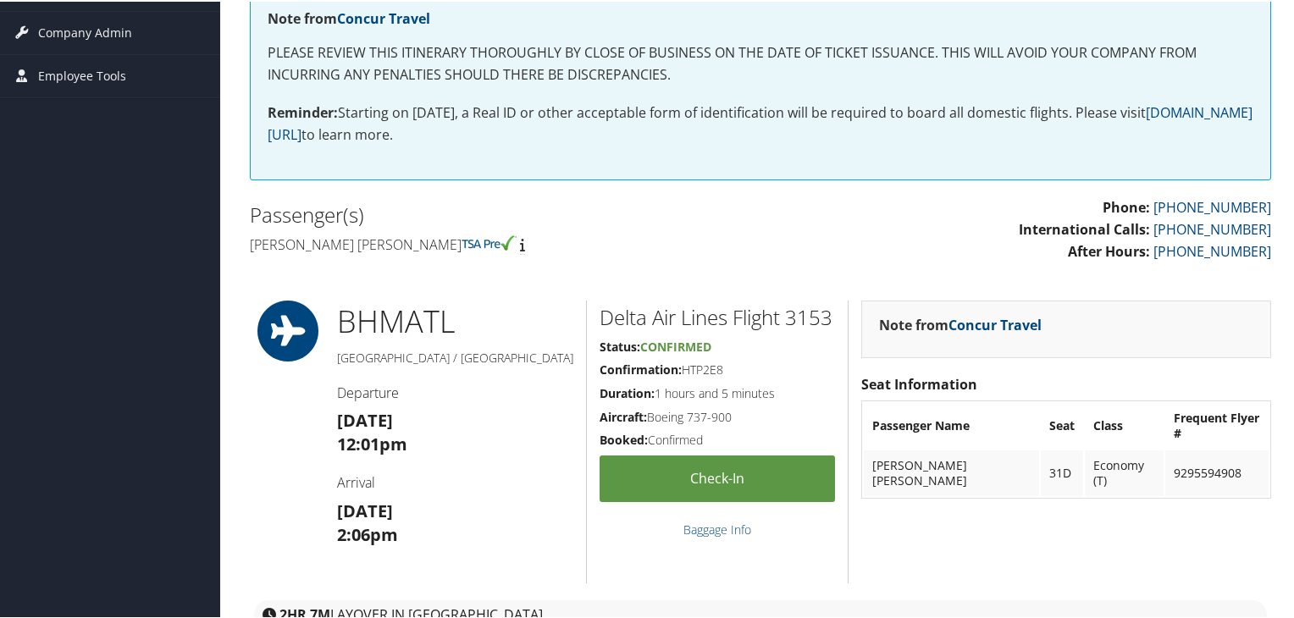
scroll to position [339, 0]
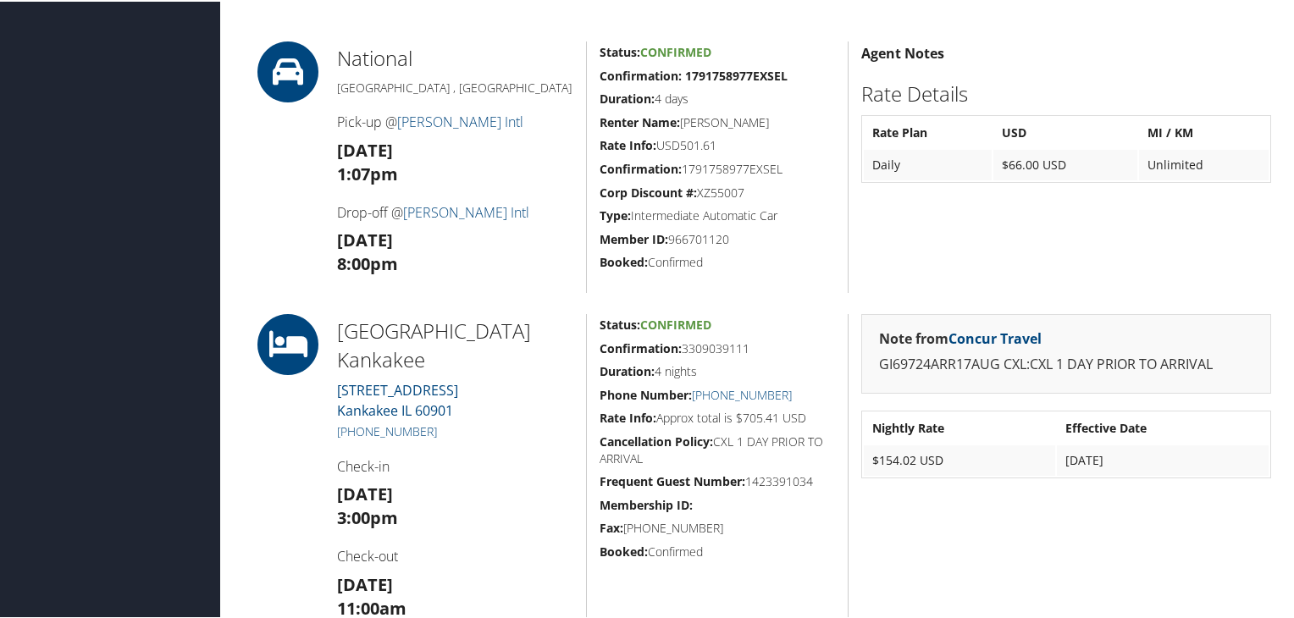
scroll to position [932, 0]
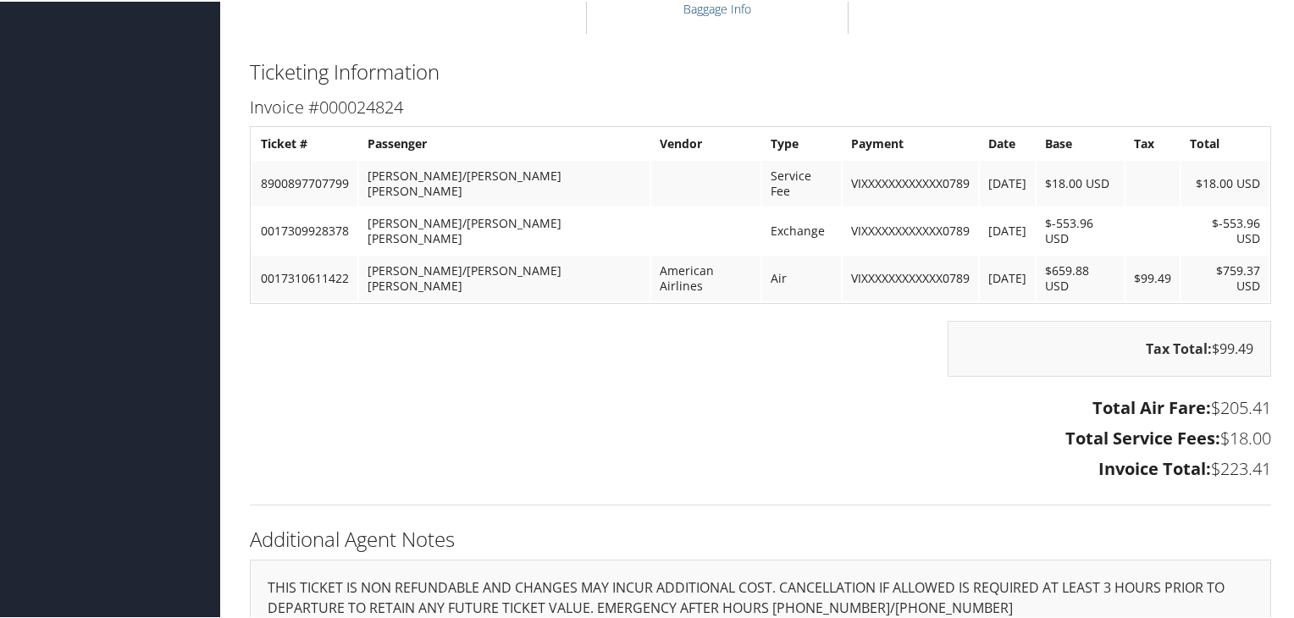
scroll to position [1779, 0]
